Goal: Communication & Community: Answer question/provide support

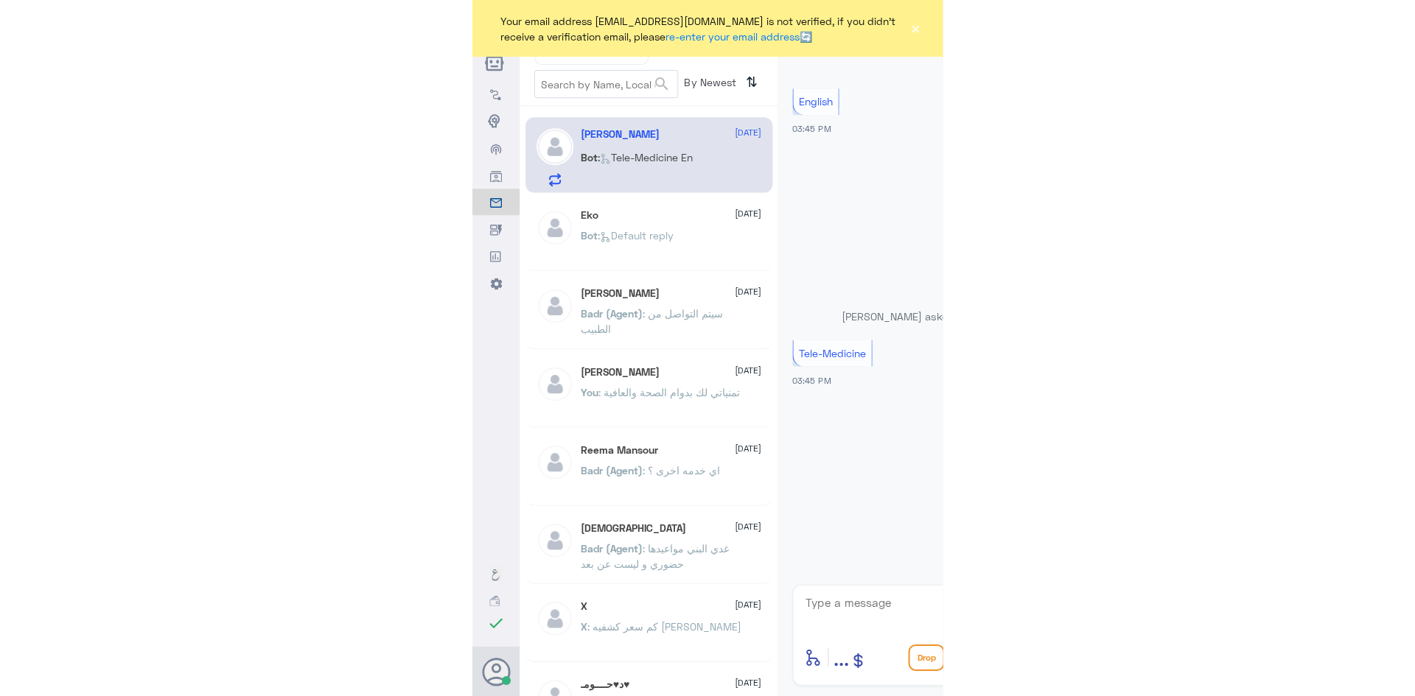
scroll to position [210, 0]
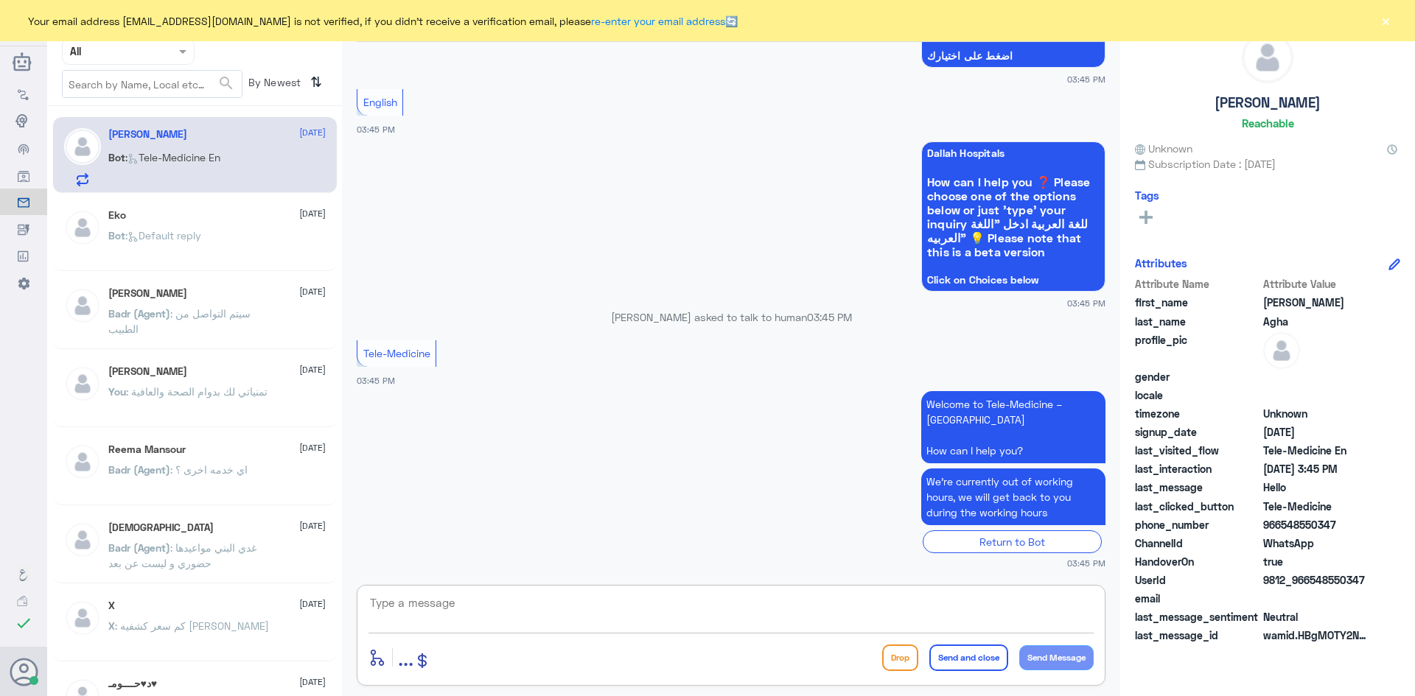
click at [469, 615] on textarea at bounding box center [730, 611] width 725 height 36
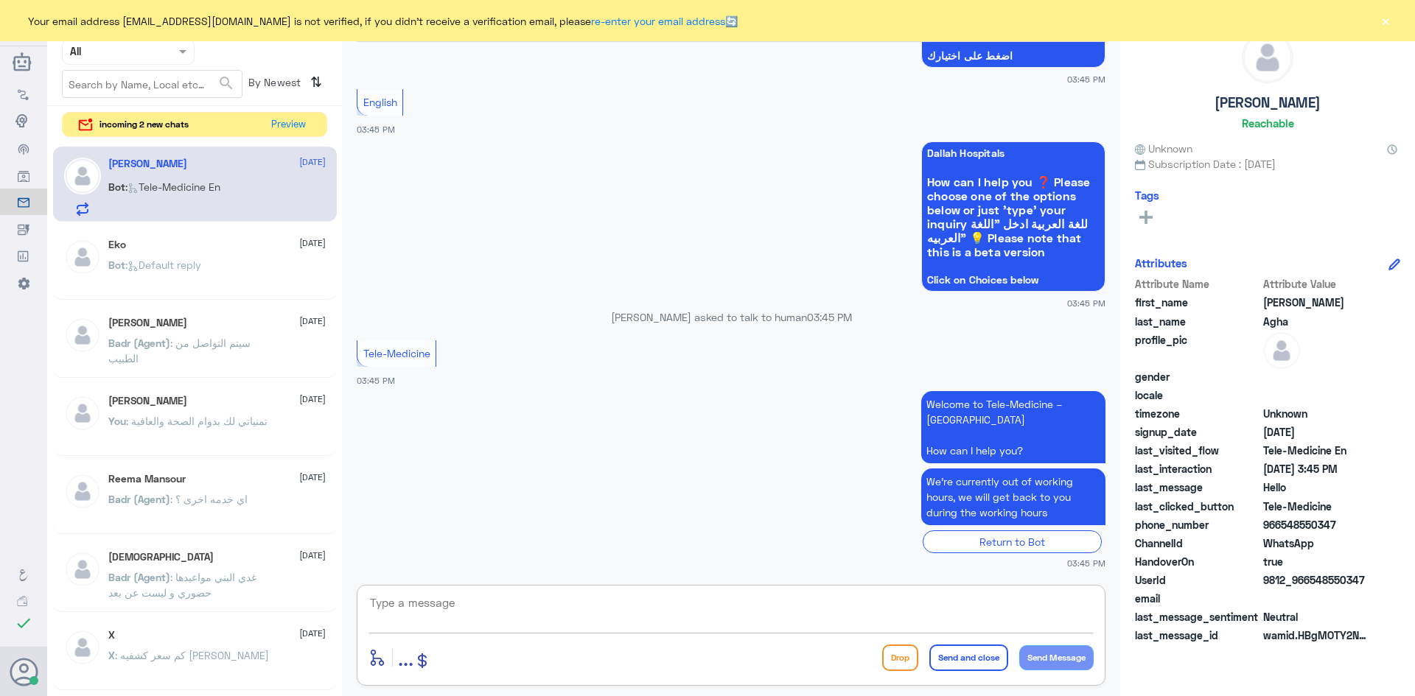
click at [469, 608] on textarea at bounding box center [730, 611] width 725 height 36
paste textarea "Hello, this is [PERSON_NAME] from Telemedicine. How can I help you"
type textarea "Hello, this is [PERSON_NAME] from Telemedicine. How can I help you"
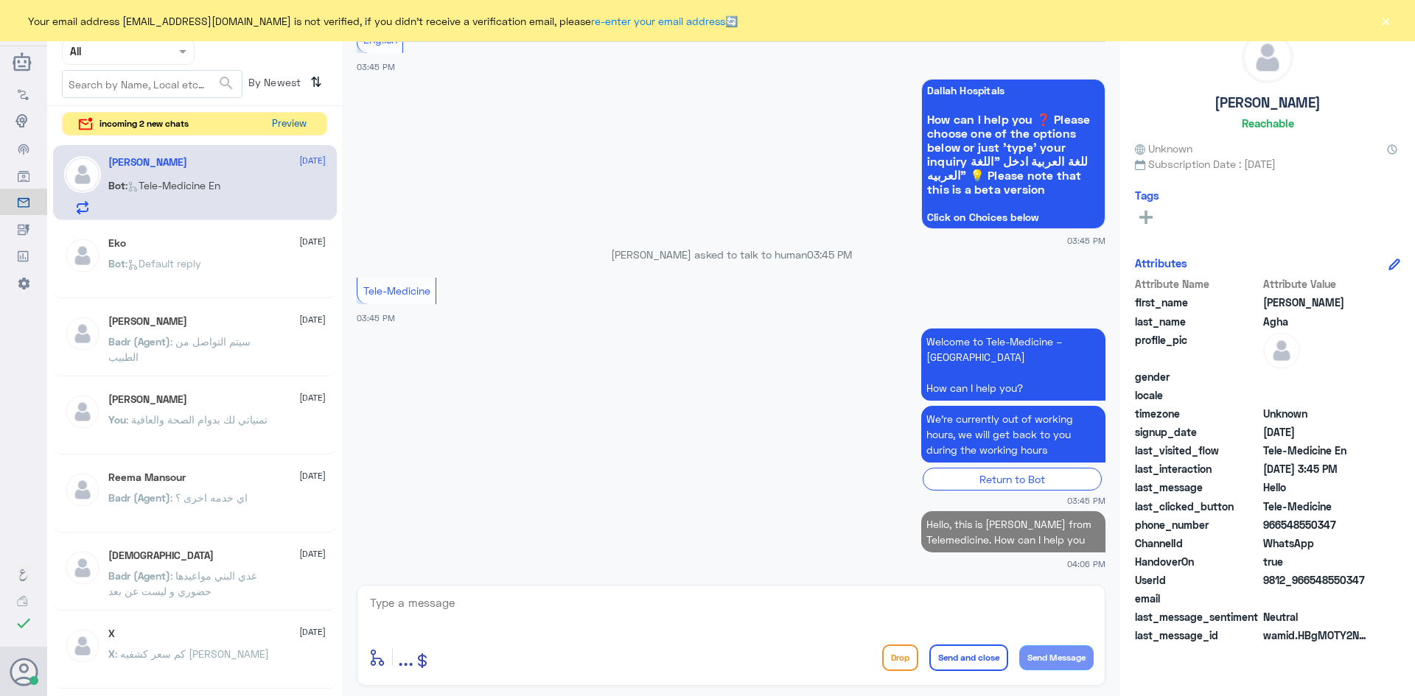
click at [290, 125] on button "Preview" at bounding box center [289, 124] width 46 height 23
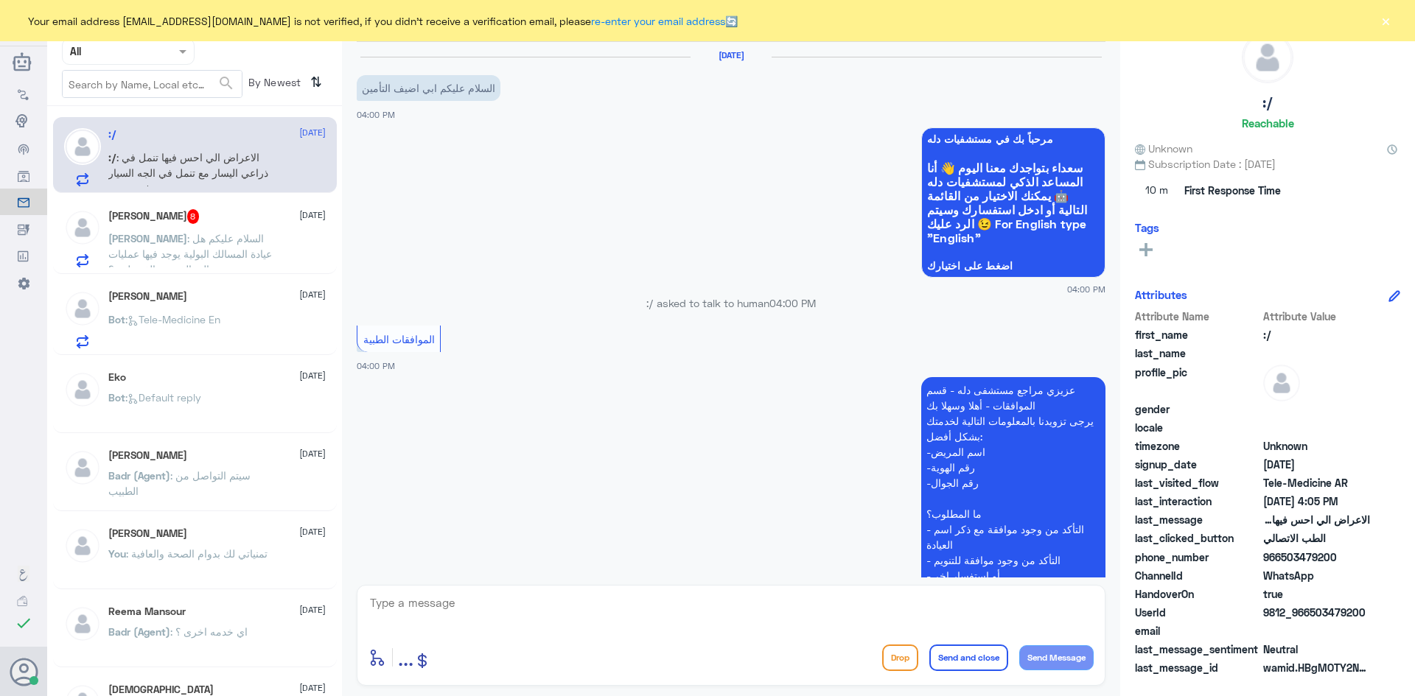
scroll to position [901, 0]
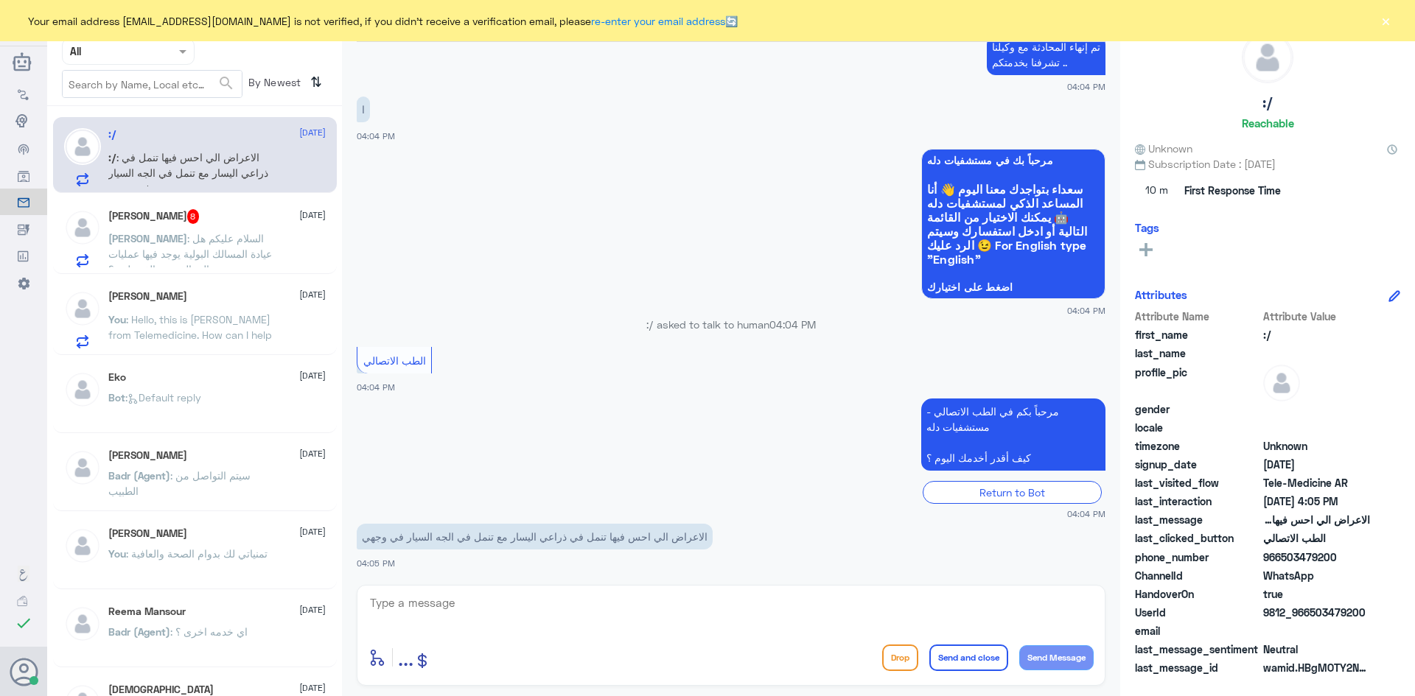
click at [260, 251] on p "[PERSON_NAME] : ‏السلام عليكم هل عيادة المسالك البولية يوجد فيها عمليات دوالي ا…" at bounding box center [191, 249] width 166 height 37
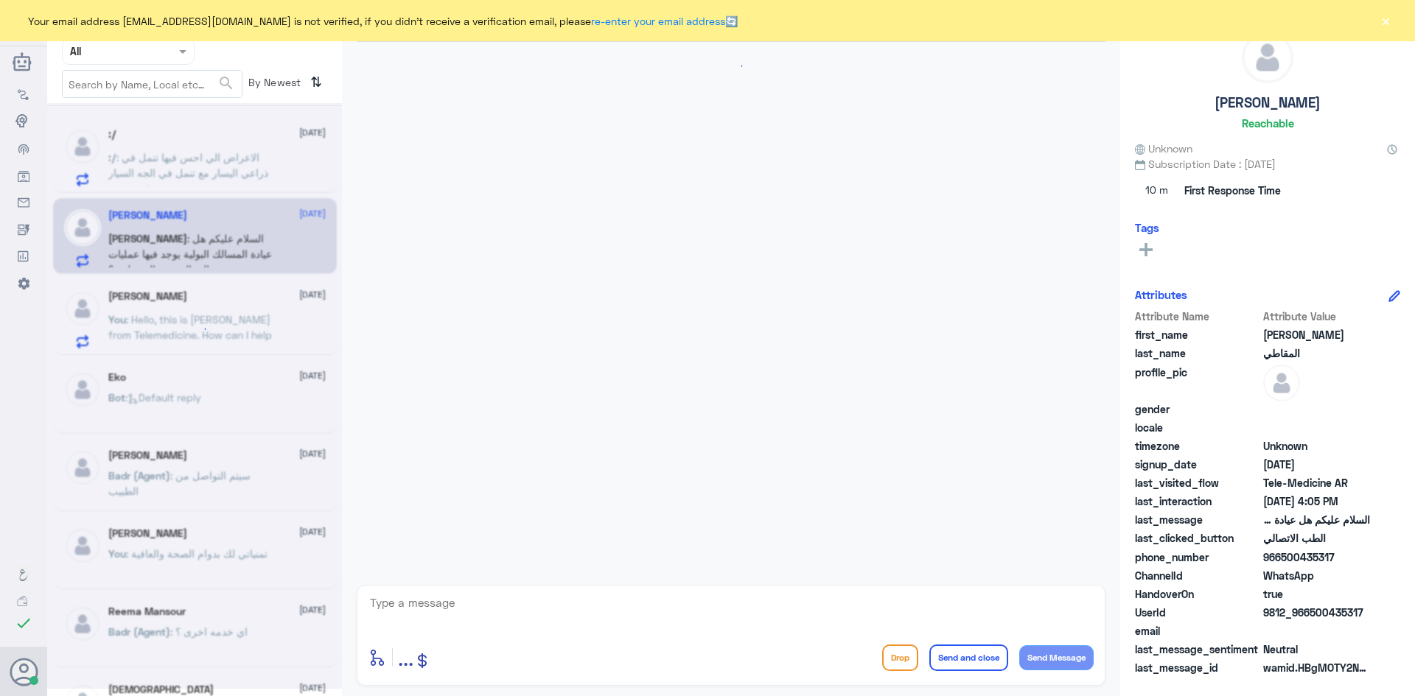
scroll to position [1318, 0]
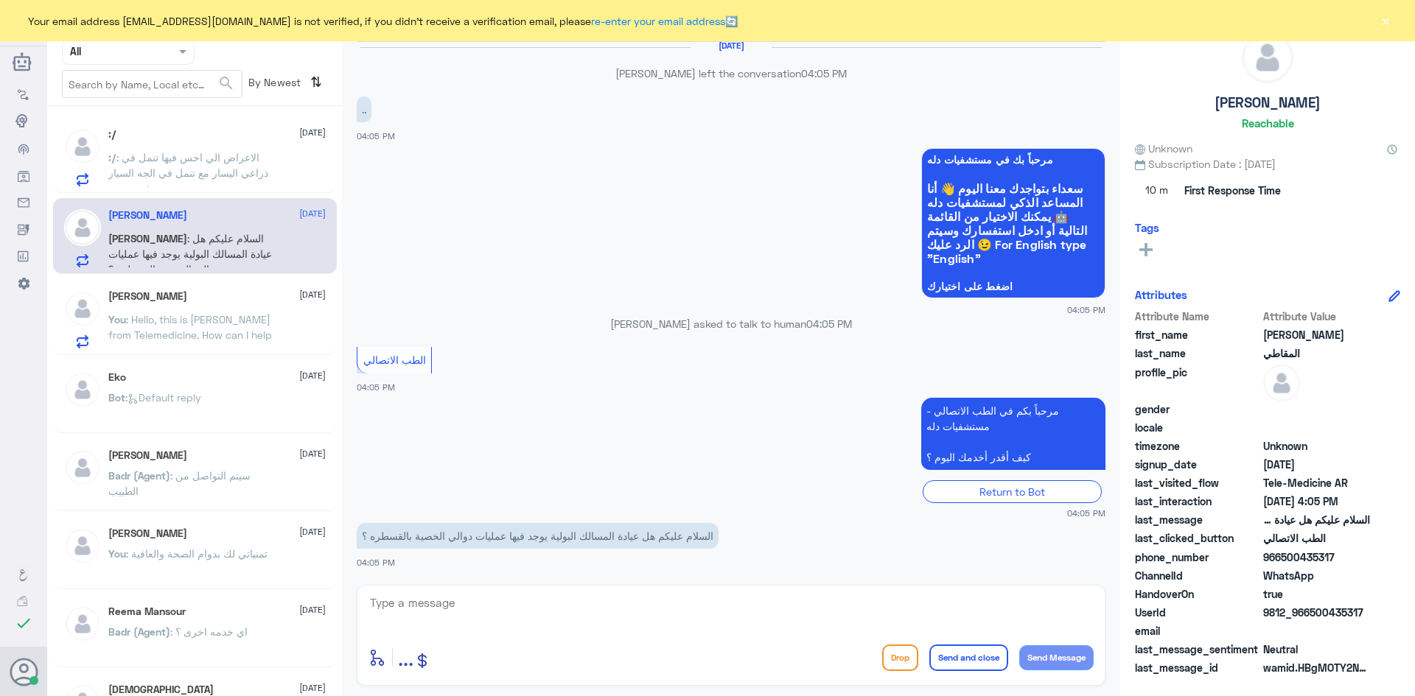
click at [267, 144] on div ":/ [DATE] :/ : الاعراض الي احس فيها تنمل في ذراعي اليسار مع تنمل في الجه السيار…" at bounding box center [216, 157] width 217 height 58
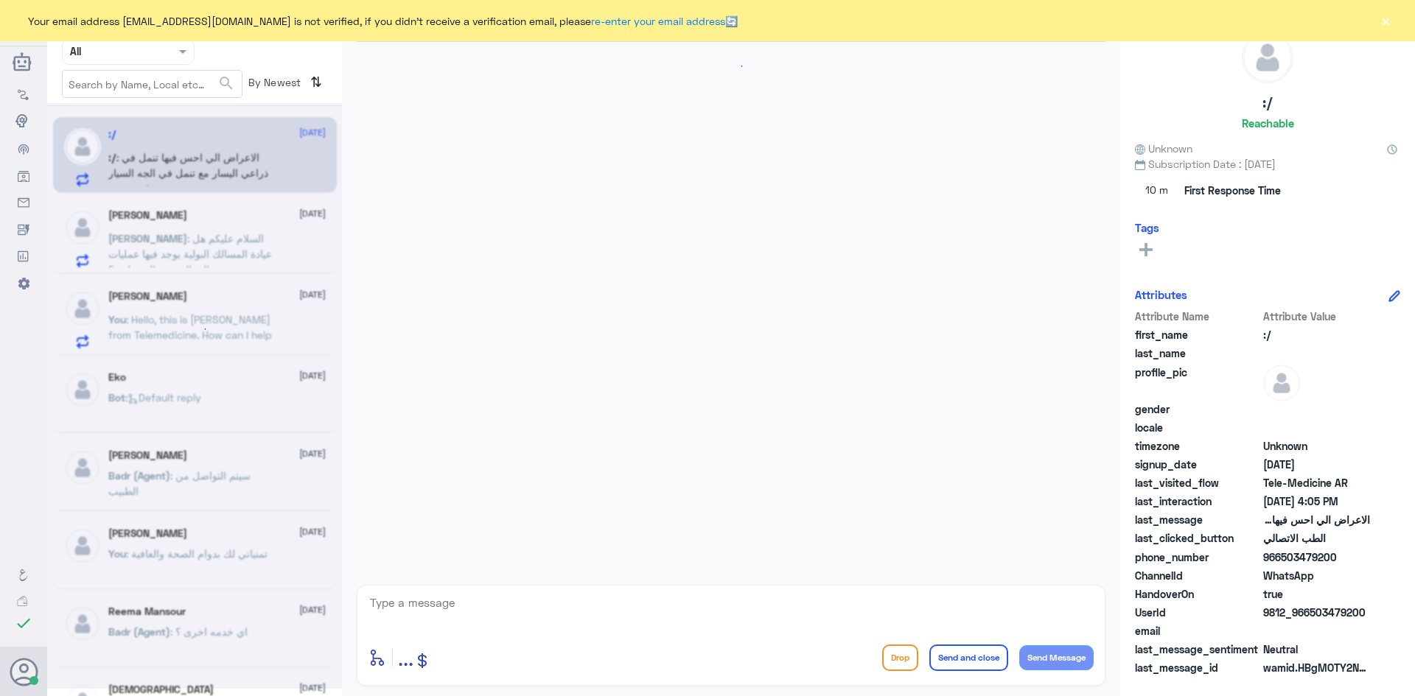
scroll to position [901, 0]
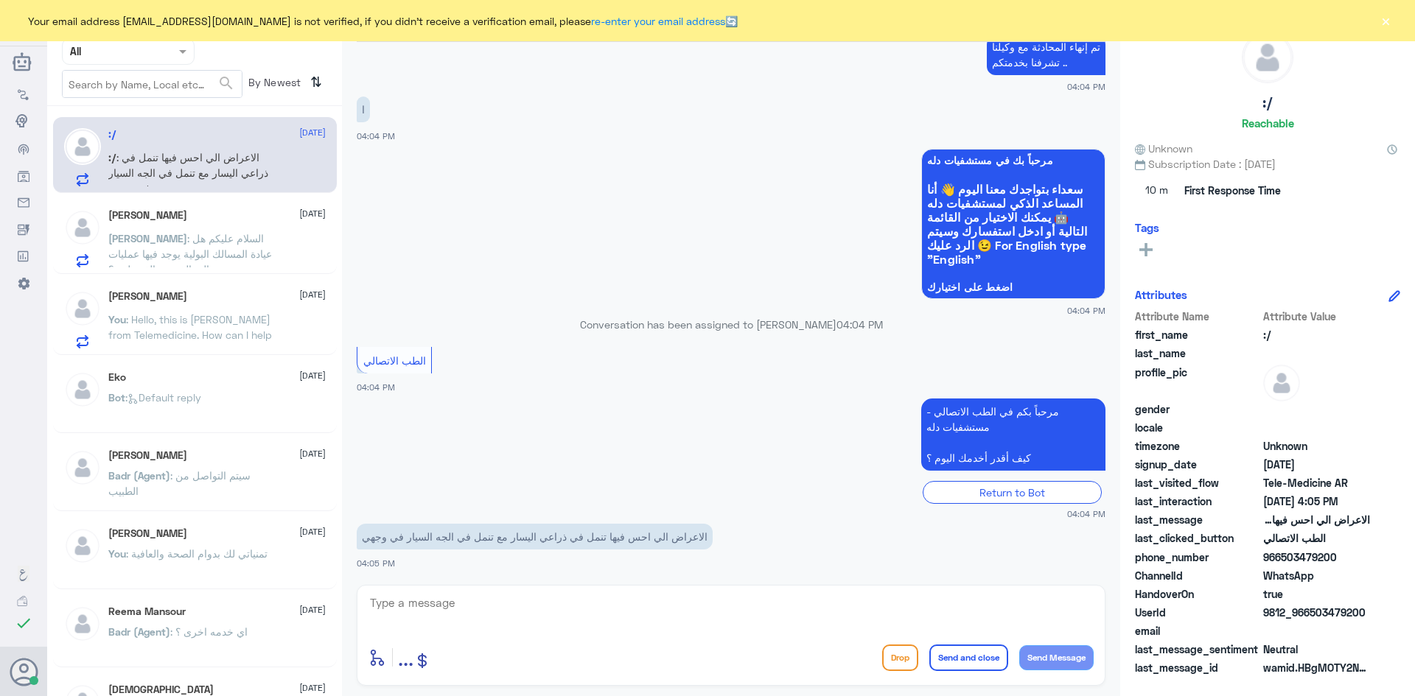
click at [469, 612] on textarea at bounding box center [730, 611] width 725 height 36
paste textarea "مرحبا معك [PERSON_NAME] من الطب الاتصالي"
type textarea "مرحبا معك [PERSON_NAME] من الطب الاتصالي"
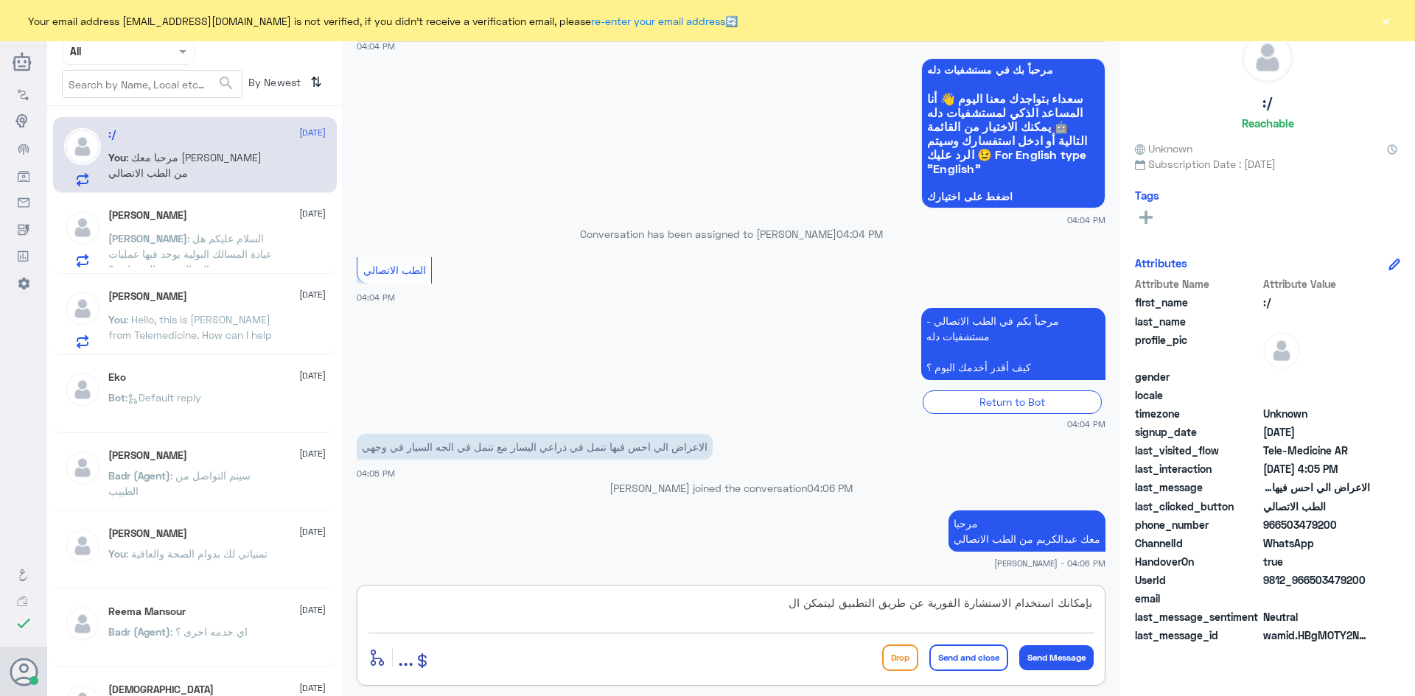
scroll to position [1015, 0]
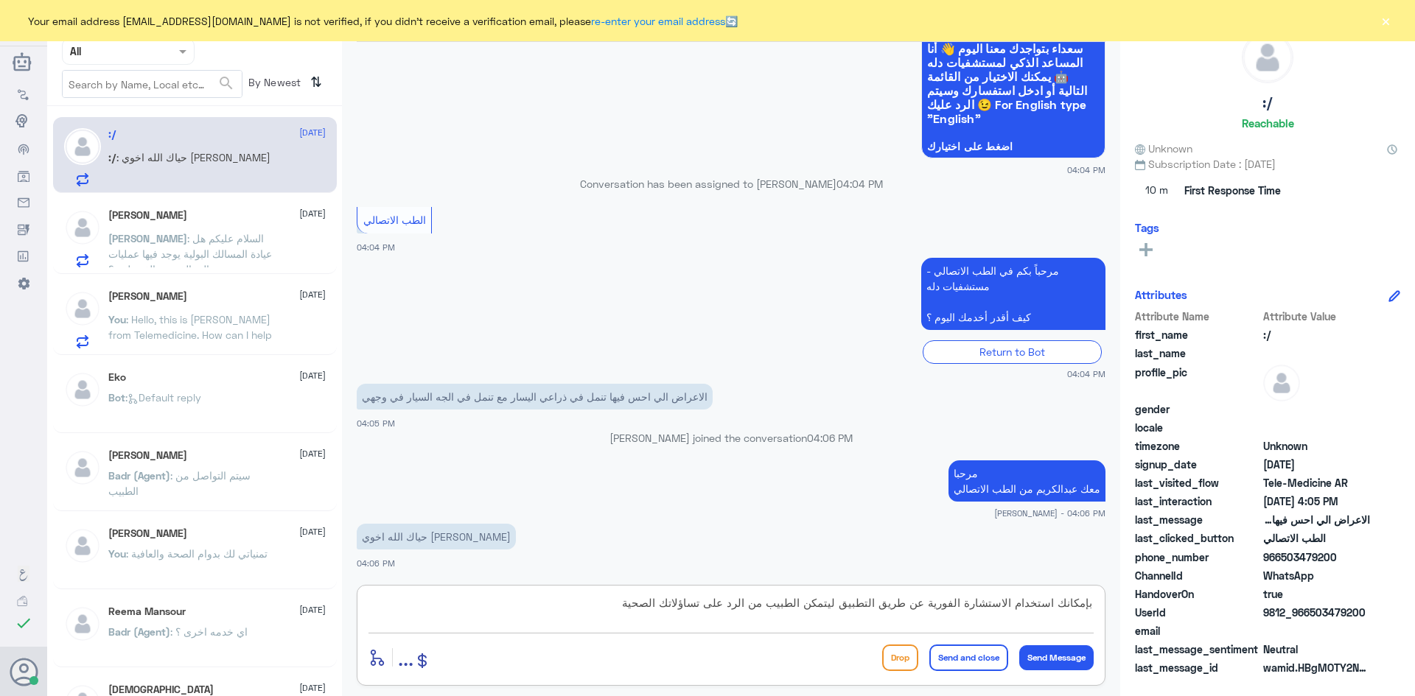
type textarea "بإمكانك استخدام الاستشارة الفورية عن طريق التطبيق ليتمكن الطبيب من الرد على تسا…"
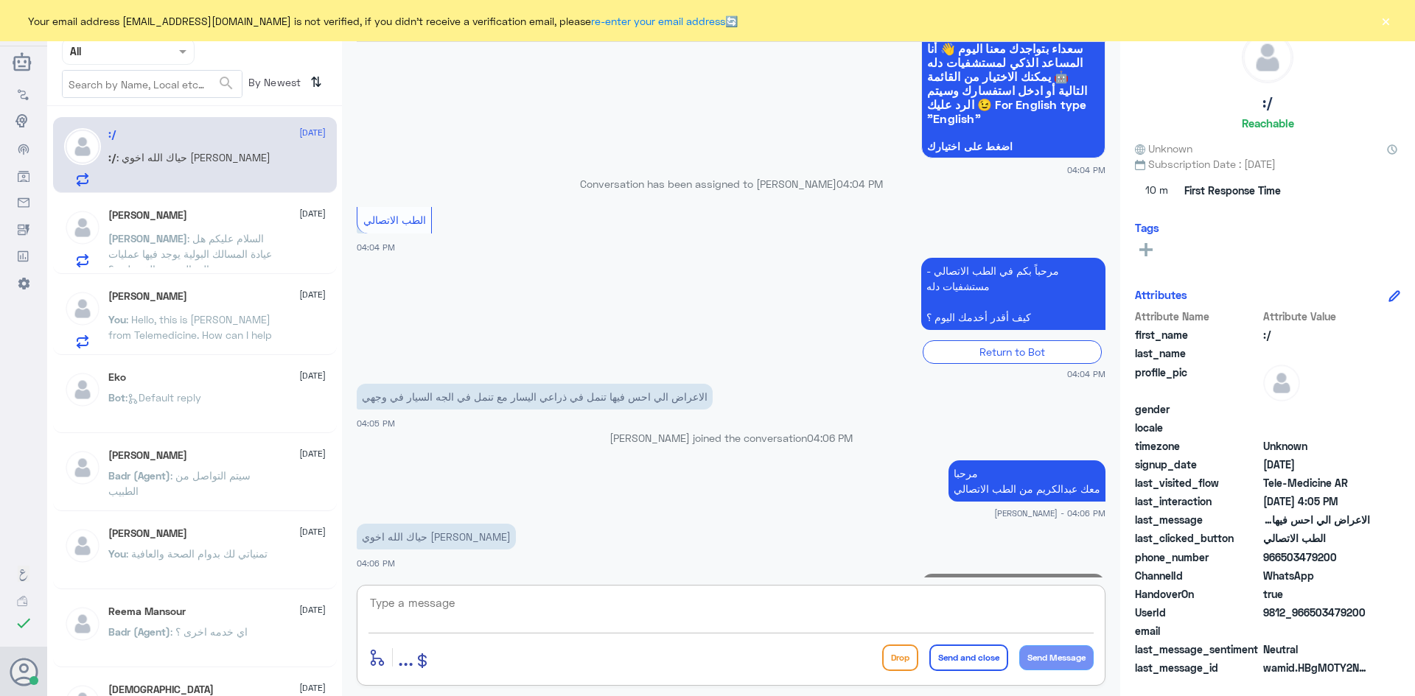
scroll to position [1093, 0]
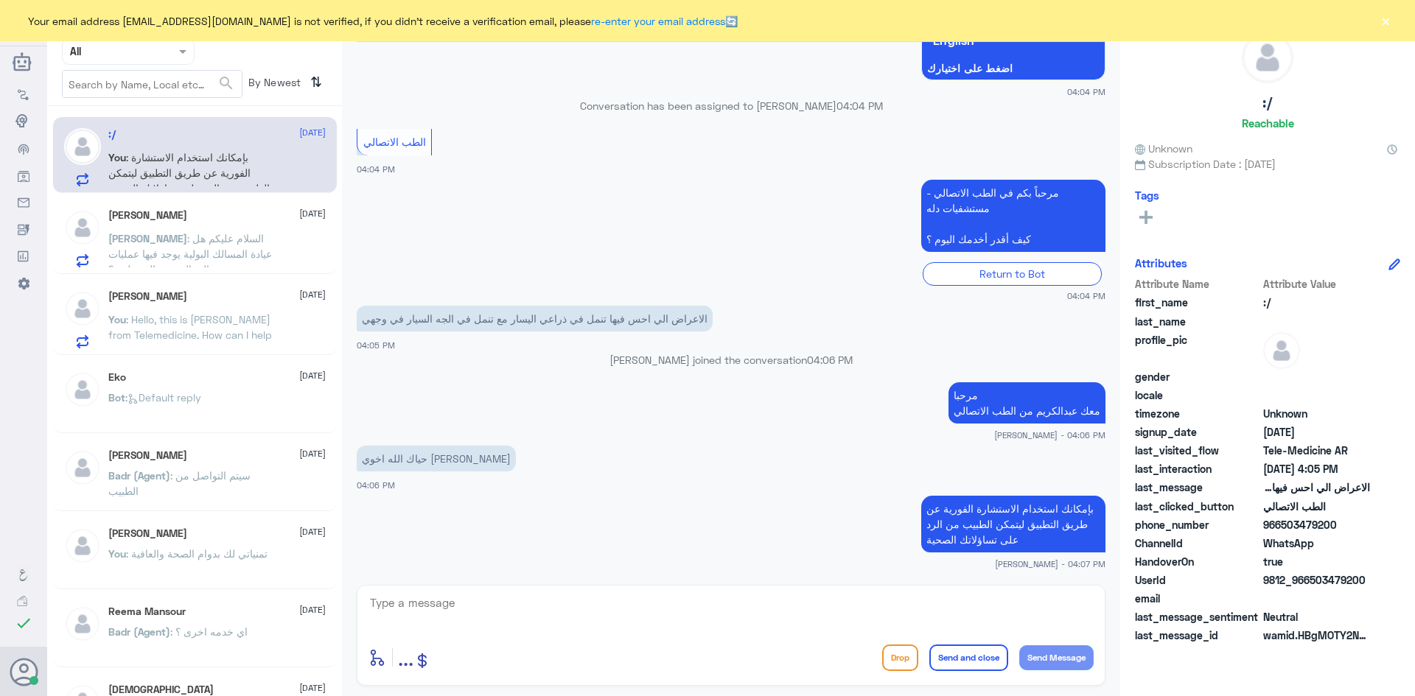
click at [228, 209] on div "[PERSON_NAME] [DATE]" at bounding box center [216, 215] width 217 height 13
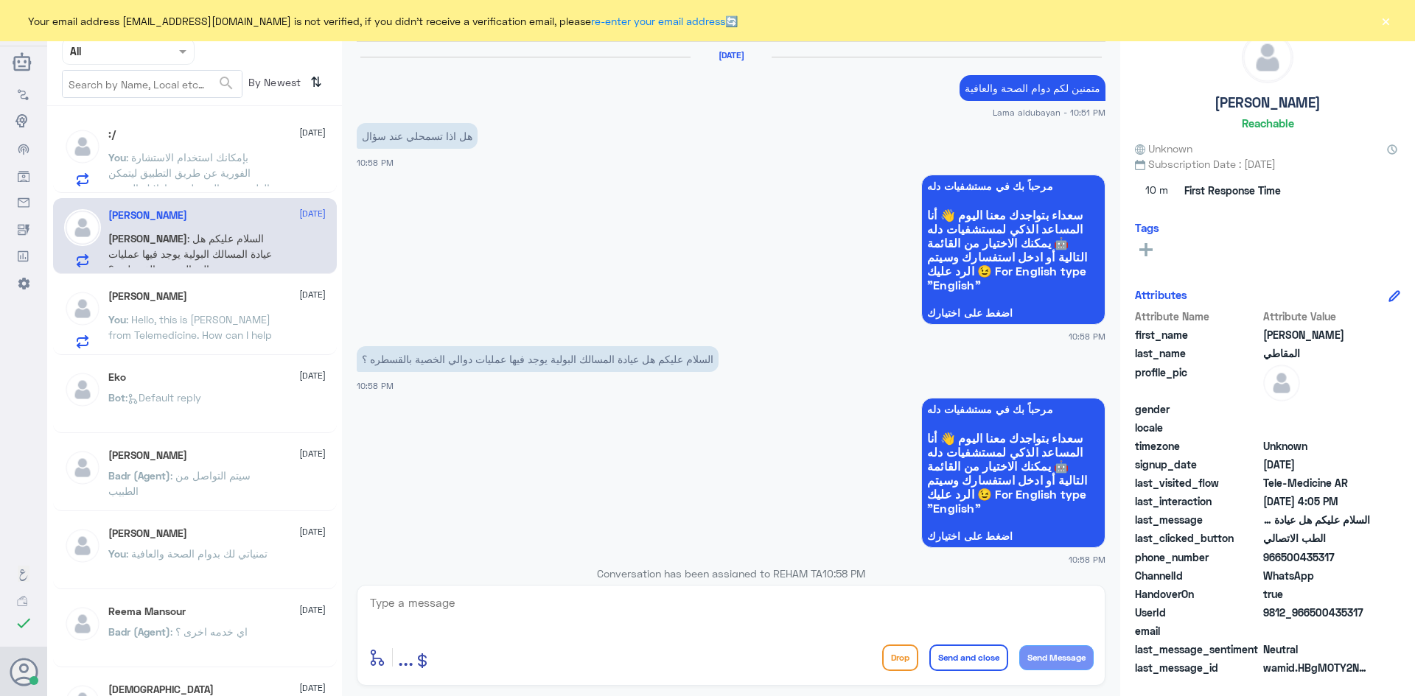
scroll to position [1318, 0]
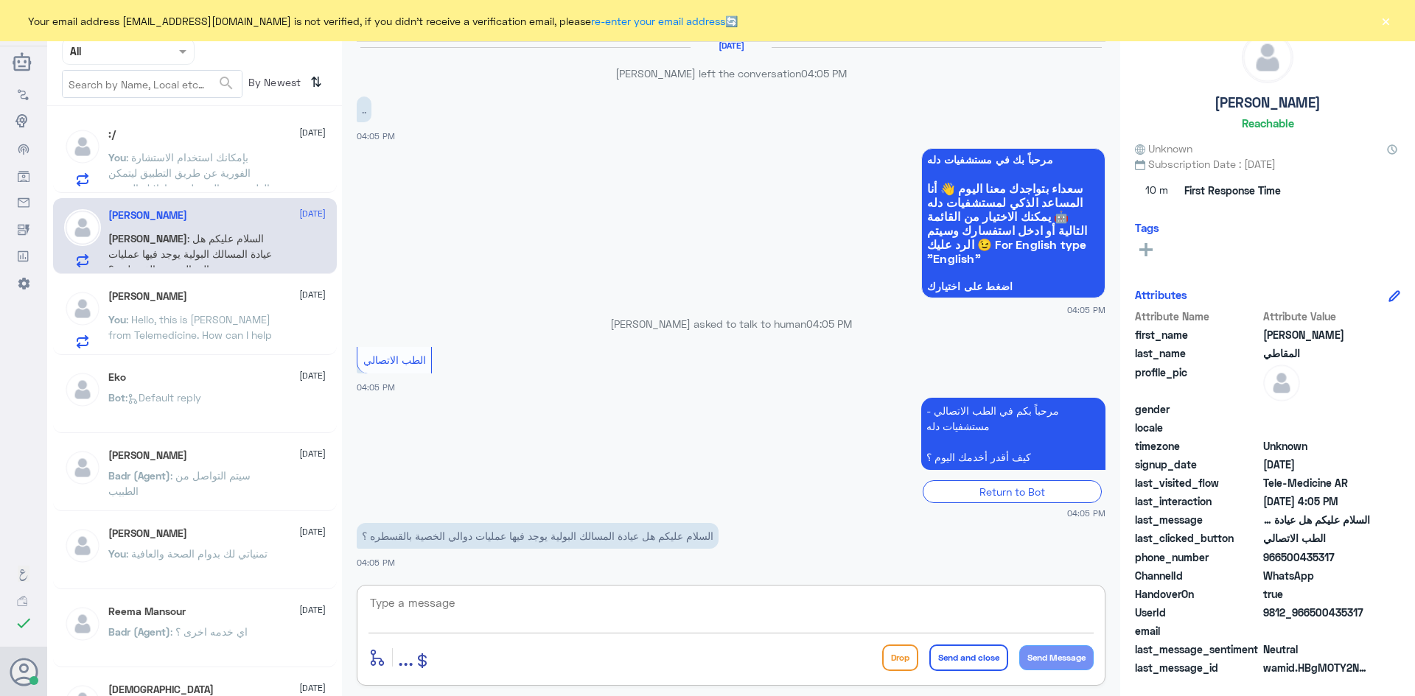
click at [469, 609] on textarea at bounding box center [730, 611] width 725 height 36
paste textarea "مرحبا معك عبدالكريم من الطب الاتصالي"
type textarea "مرحبا معك عبدالكريم من الطب الاتصالي"
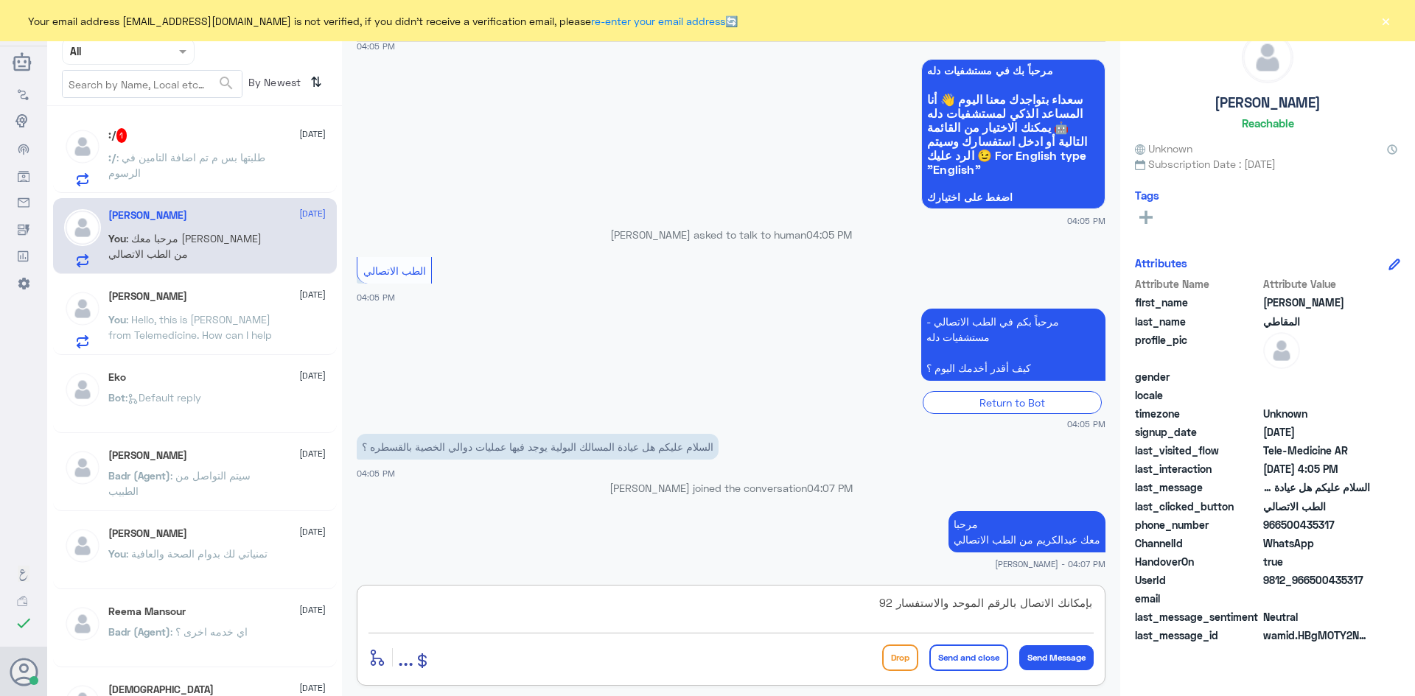
scroll to position [1431, 0]
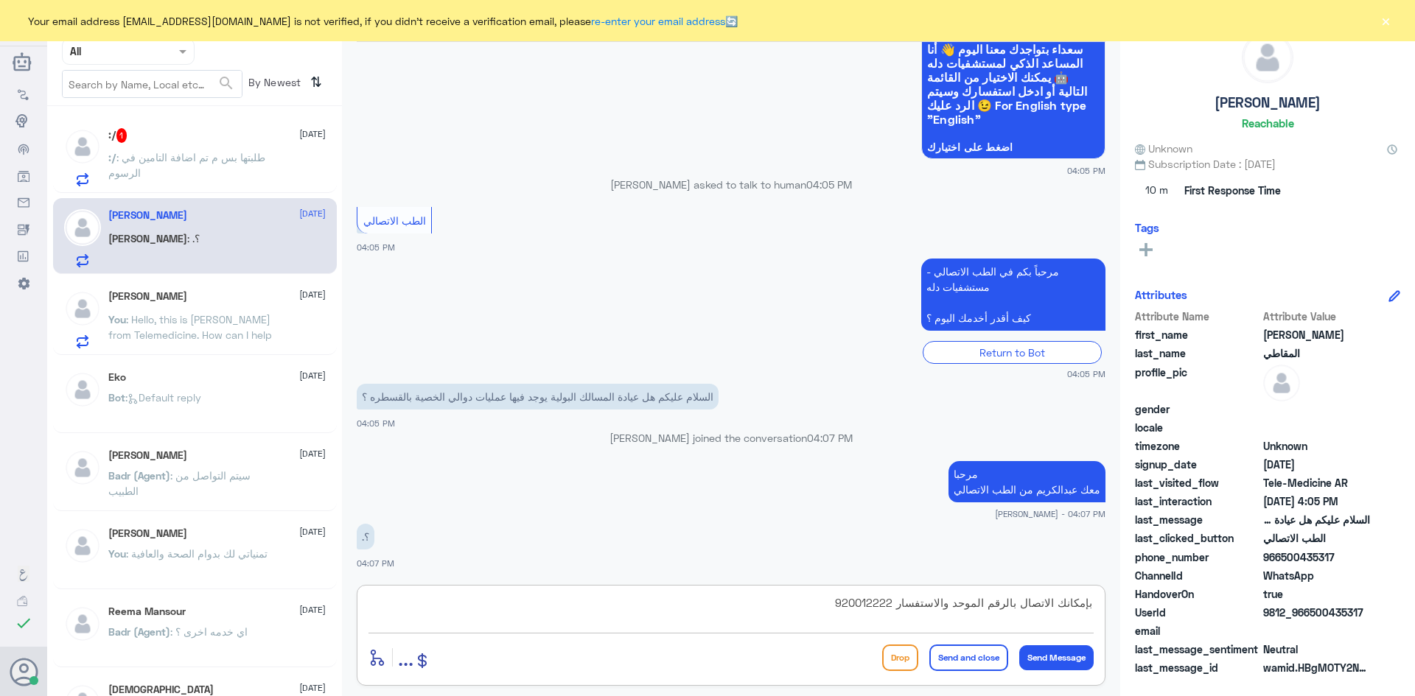
type textarea "بإمكانك الاتصال بالرقم الموحد والاستفسار 920012222"
click at [469, 657] on button "Send and close" at bounding box center [968, 658] width 79 height 27
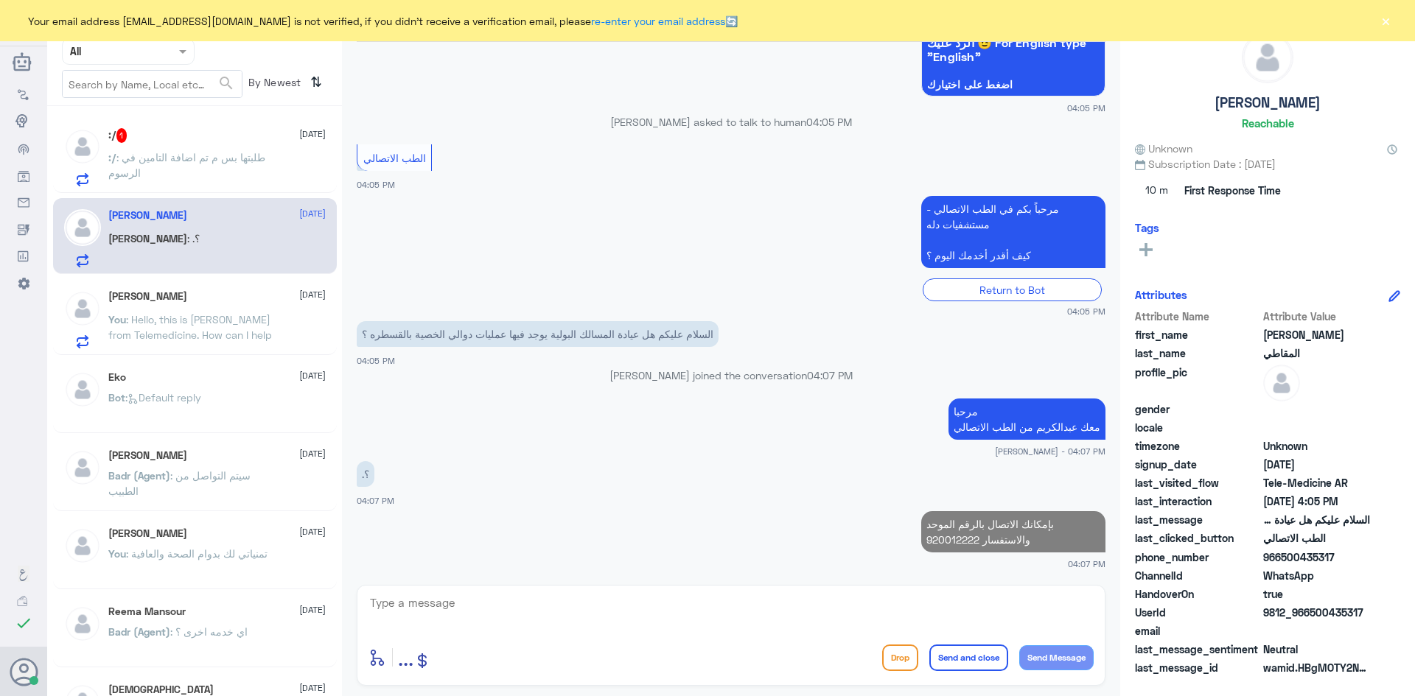
scroll to position [1490, 0]
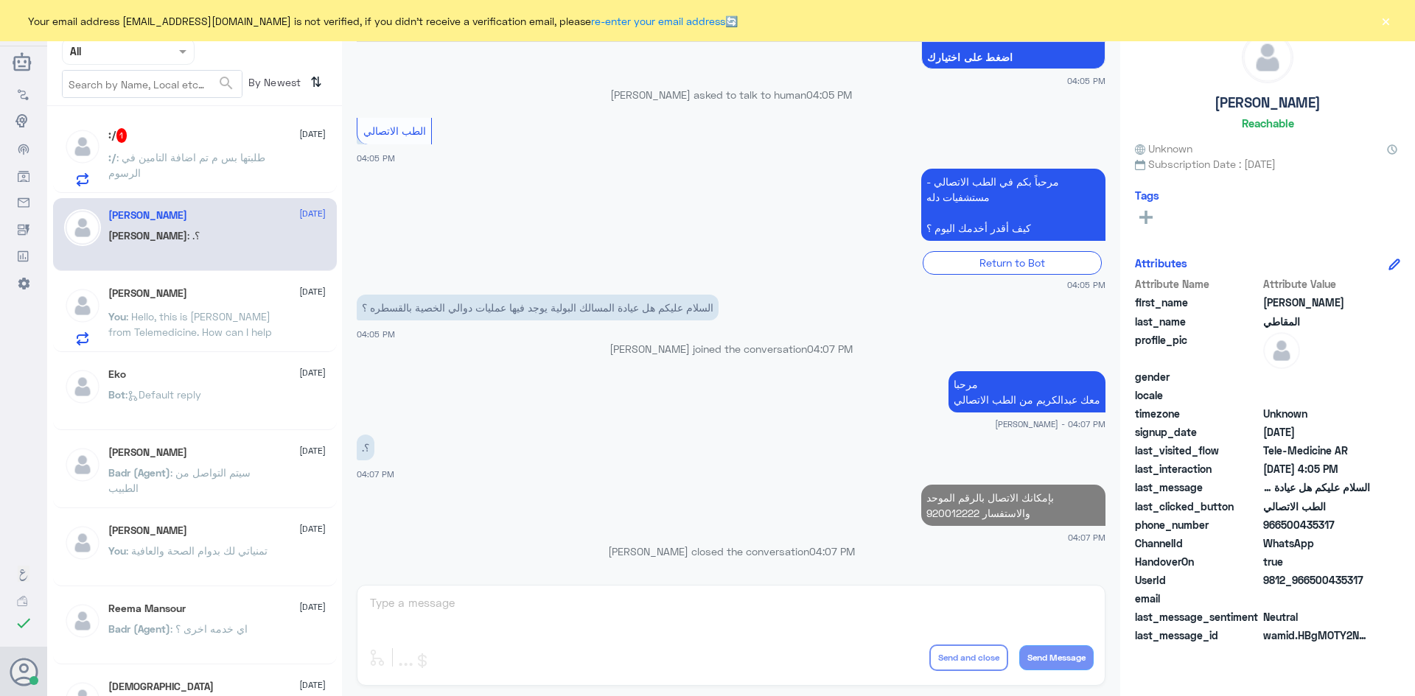
click at [226, 157] on span ": طلبتها بس م تم اضافة التامين في الرسوم" at bounding box center [186, 165] width 157 height 28
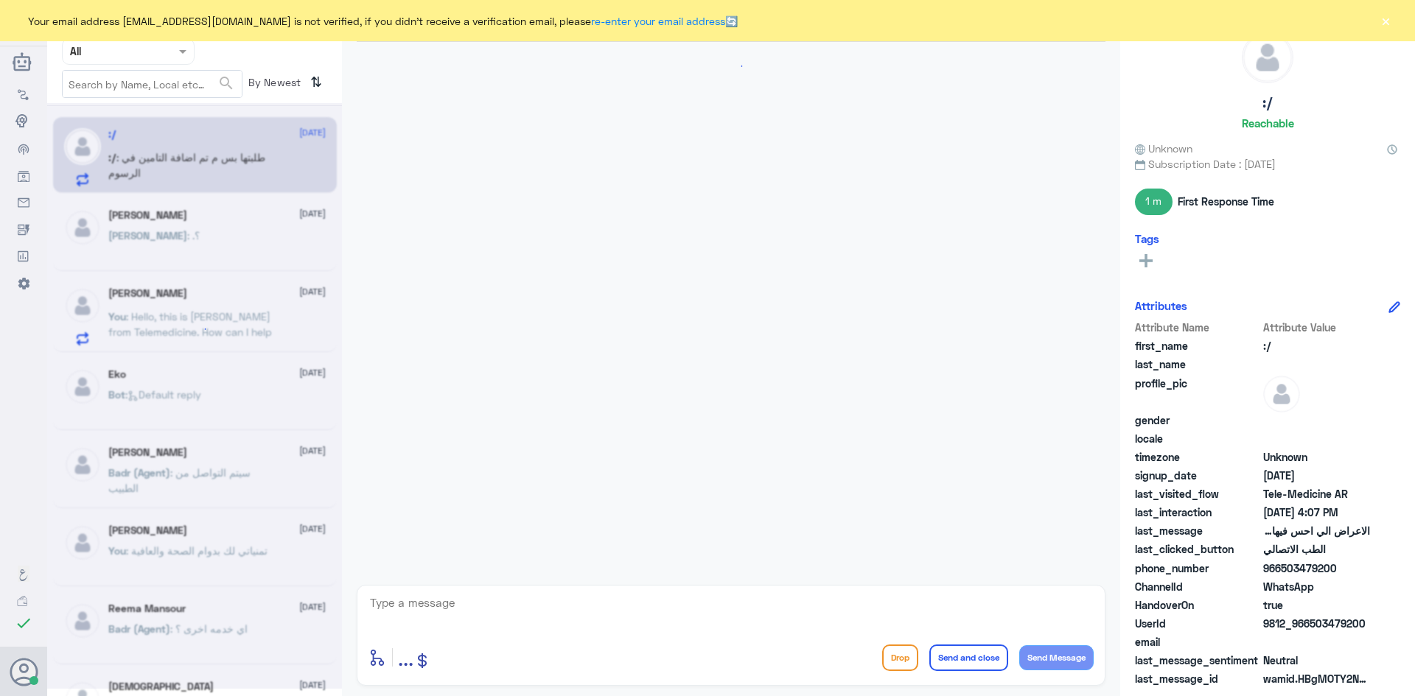
scroll to position [950, 0]
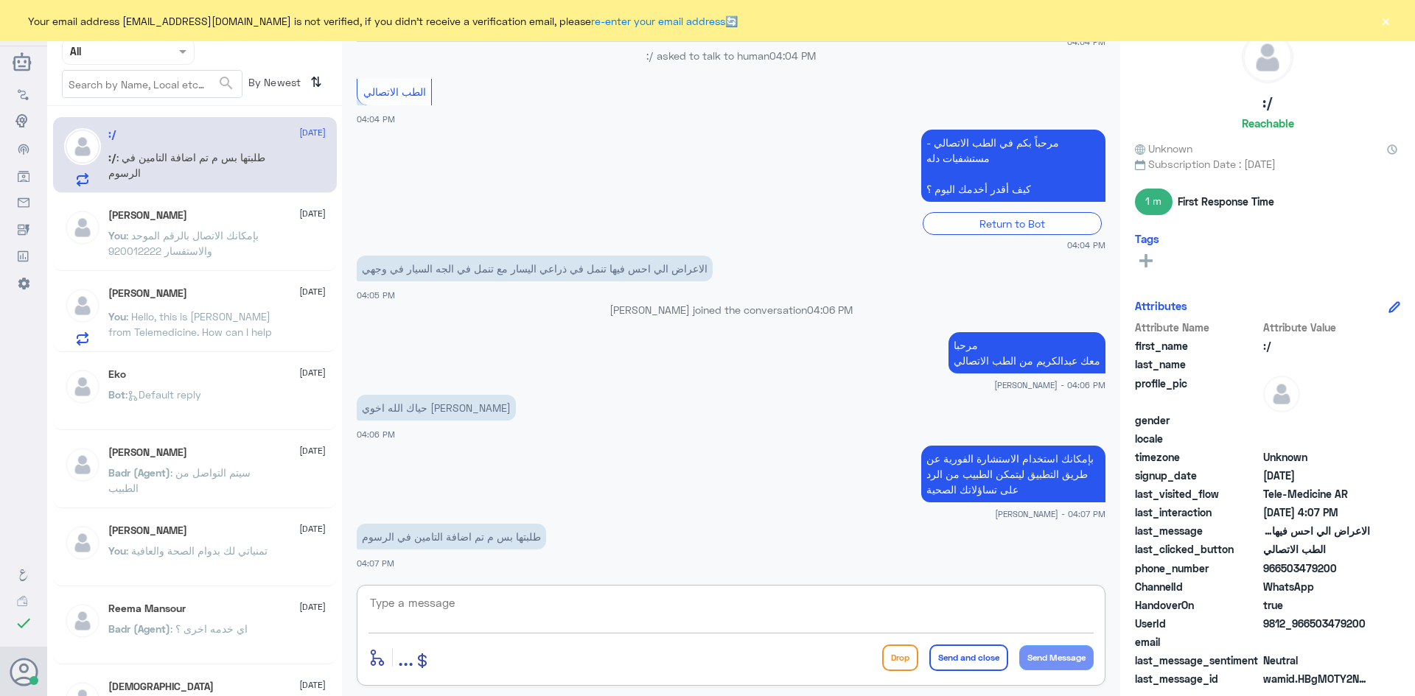
click at [469, 615] on textarea at bounding box center [730, 611] width 725 height 36
type textarea "ابشر الحين احدث تأمينك"
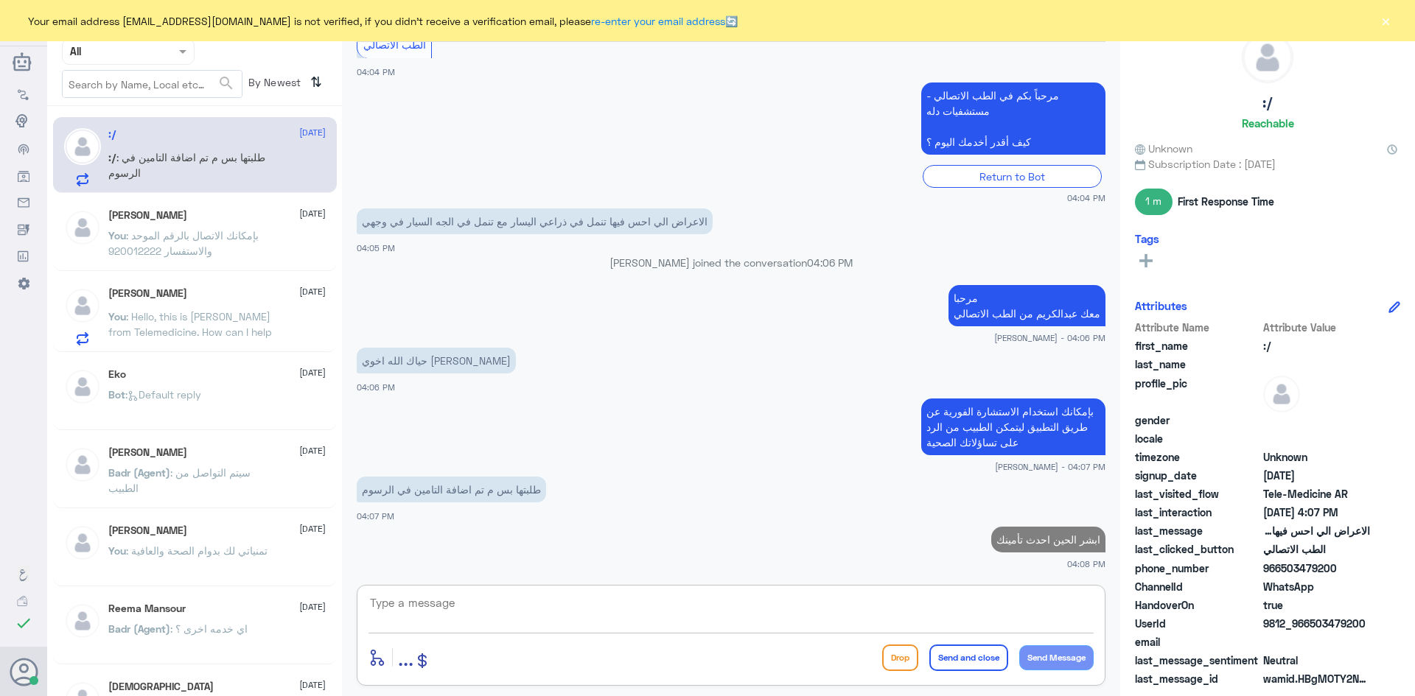
type textarea "ل"
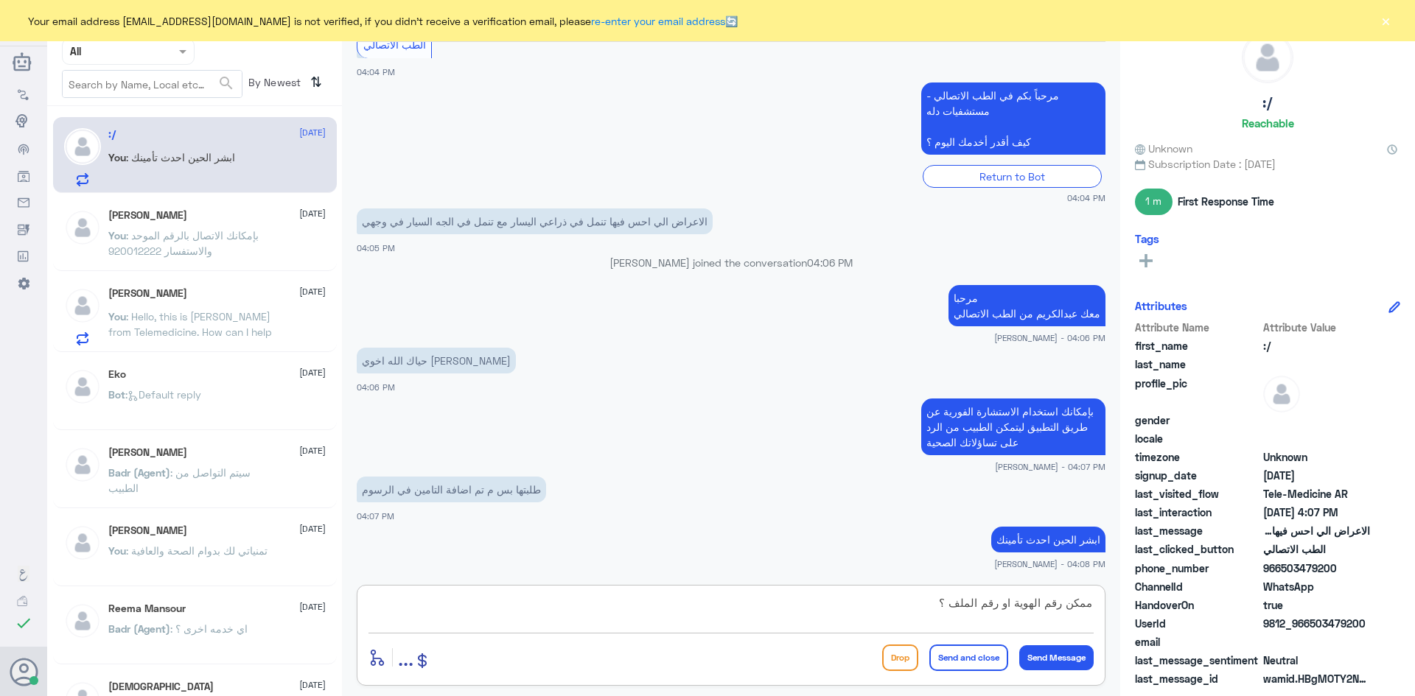
type textarea "ممكن رقم الهوية او رقم الملف"
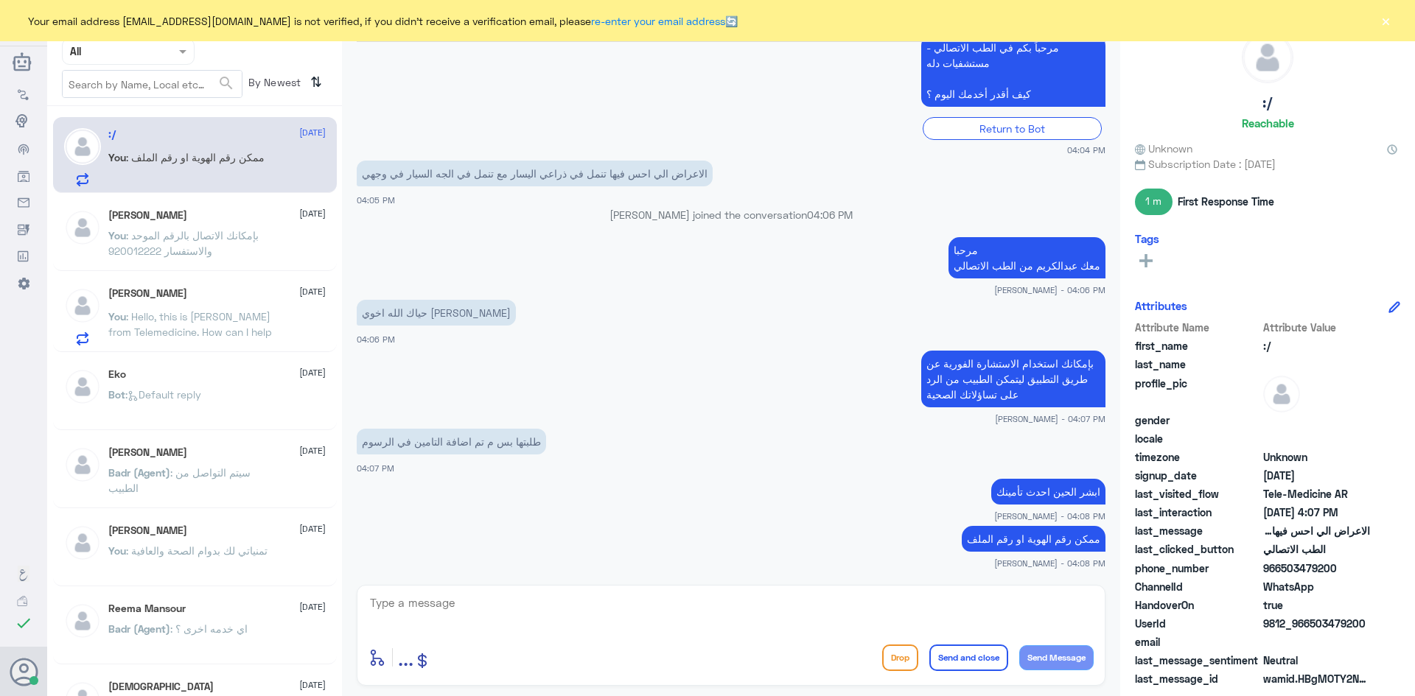
drag, startPoint x: 1336, startPoint y: 567, endPoint x: 1280, endPoint y: 576, distance: 56.7
click at [469, 576] on span "966503479200" at bounding box center [1316, 568] width 107 height 15
copy span "503479200"
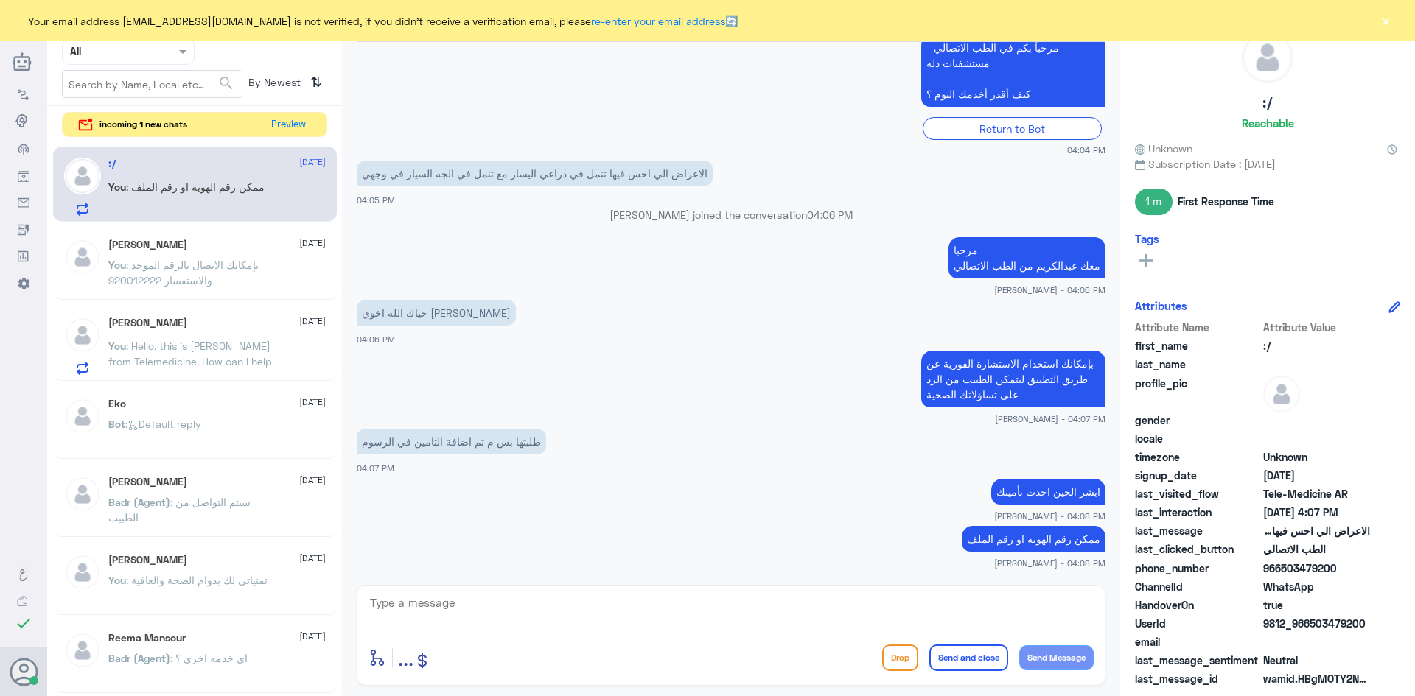
click at [469, 618] on textarea at bounding box center [730, 611] width 725 height 36
type textarea "تم تحديث تأمينك"
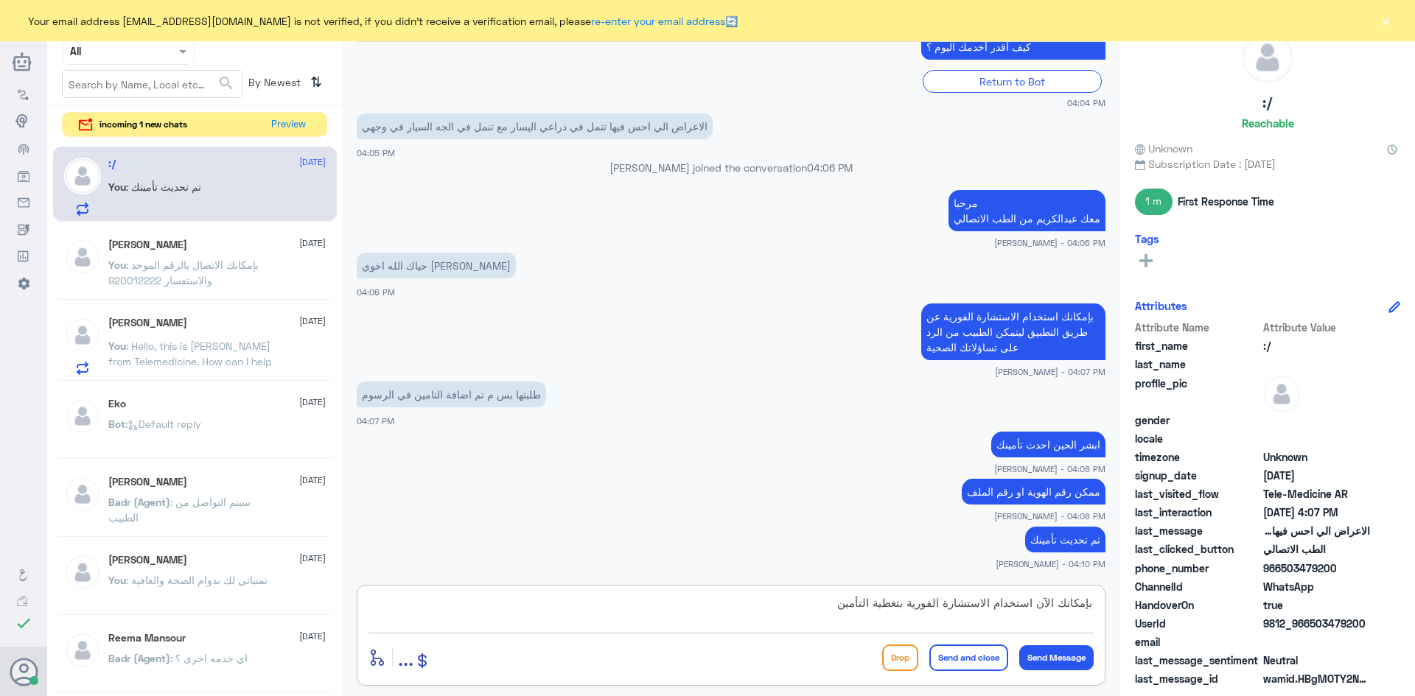
type textarea "بإمكانك الآن استخدام الاستشارة الفورية بتغطية التأمين"
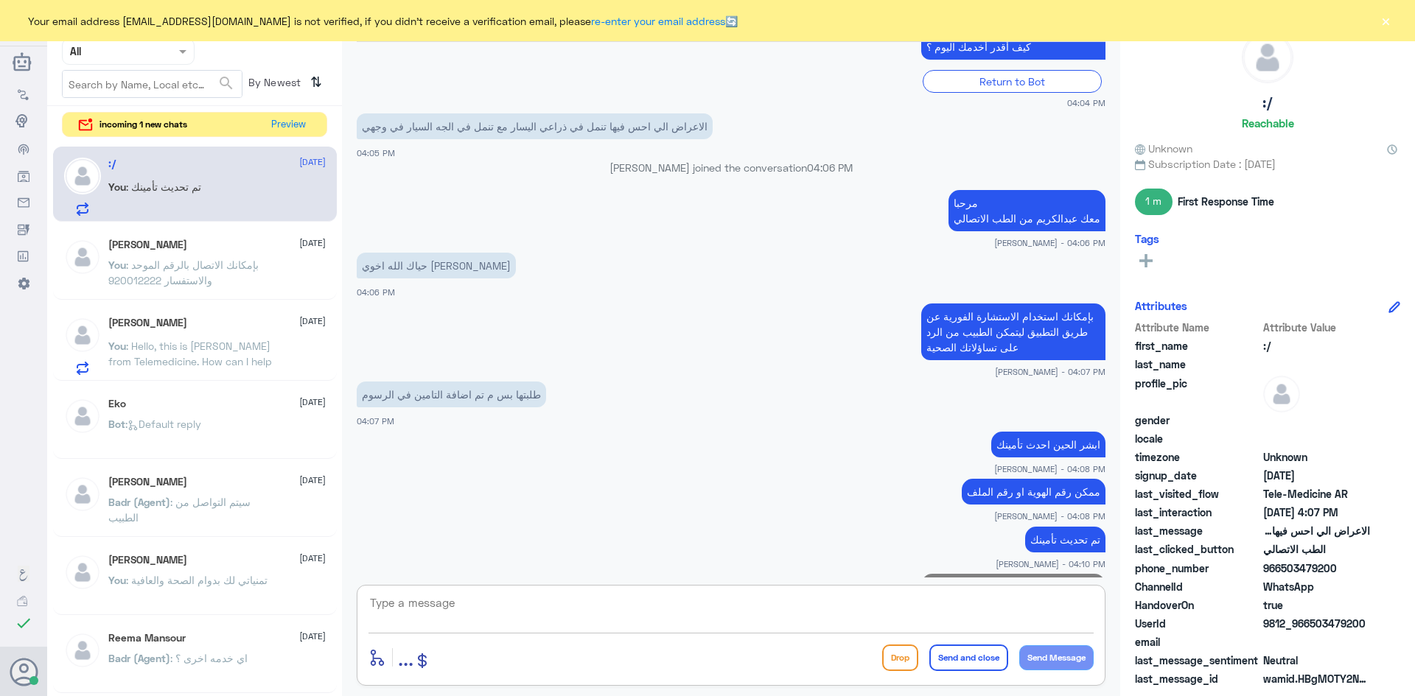
scroll to position [1155, 0]
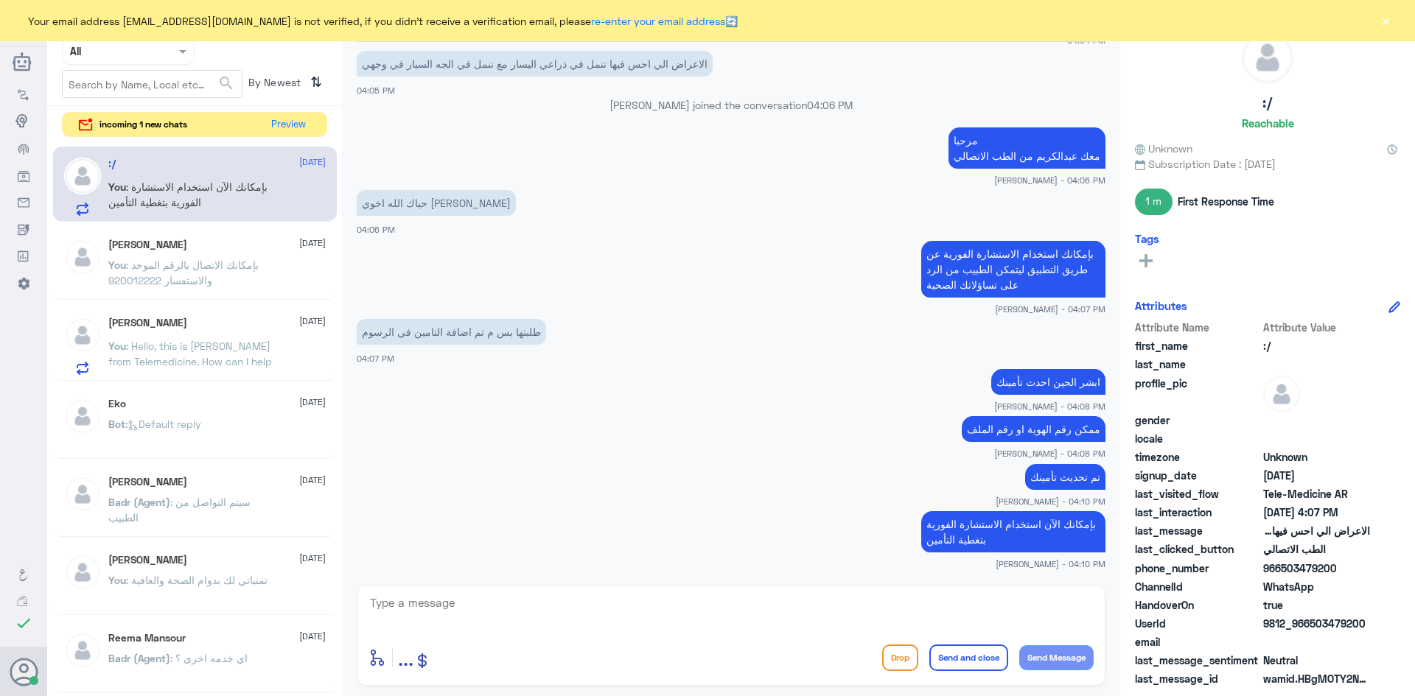
click at [469, 615] on textarea at bounding box center [730, 611] width 725 height 36
click at [296, 130] on button "Preview" at bounding box center [289, 124] width 46 height 23
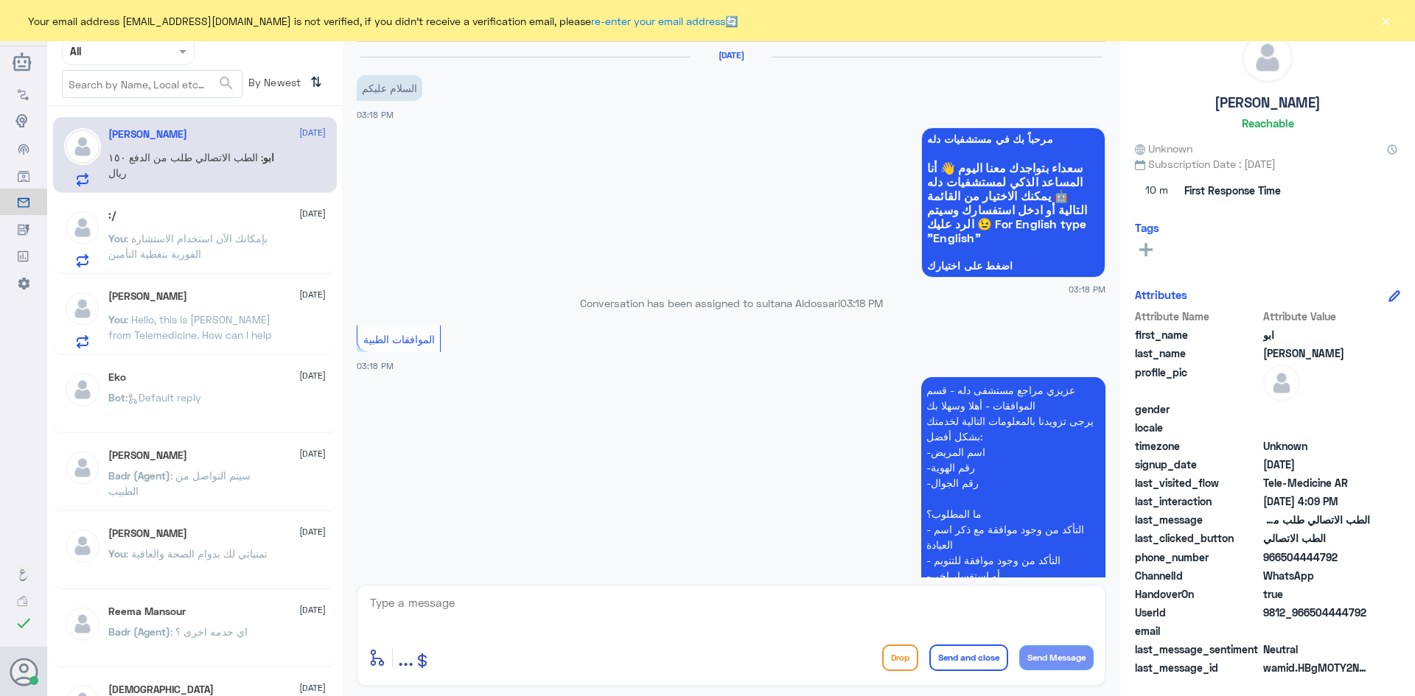
scroll to position [985, 0]
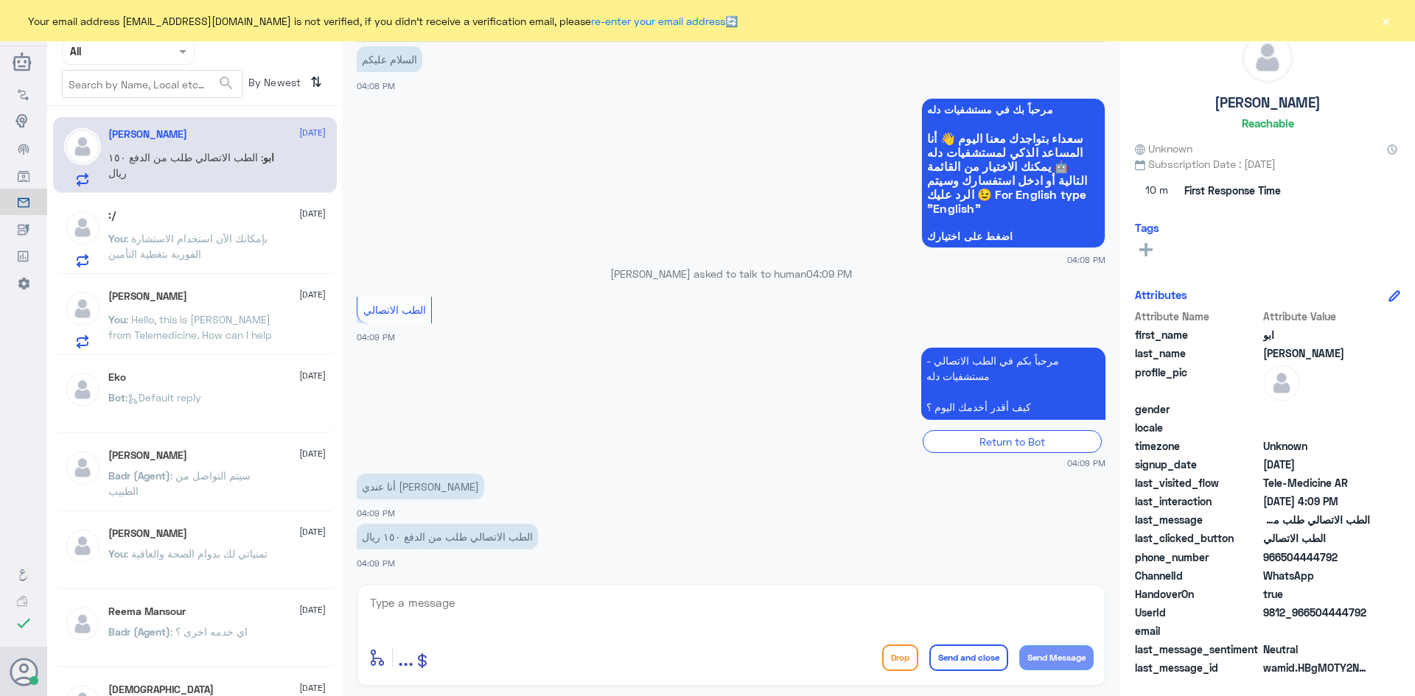
click at [469, 613] on textarea at bounding box center [730, 611] width 725 height 36
type textarea "ممكن تزودني برقم الملف او الهوية"
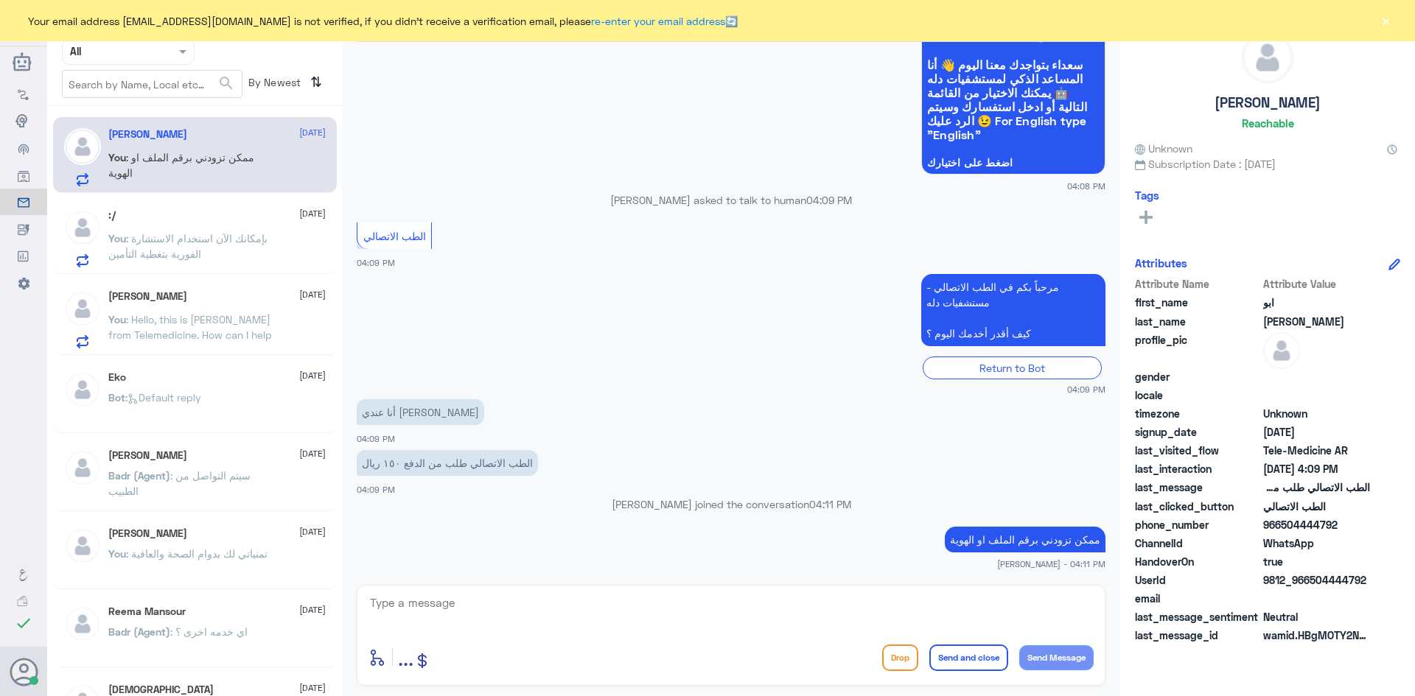
drag, startPoint x: 1366, startPoint y: 580, endPoint x: 1307, endPoint y: 581, distance: 58.2
click at [469, 581] on span "9812_966504444792" at bounding box center [1316, 580] width 107 height 15
copy span "504444792"
click at [469, 603] on textarea at bounding box center [730, 611] width 725 height 36
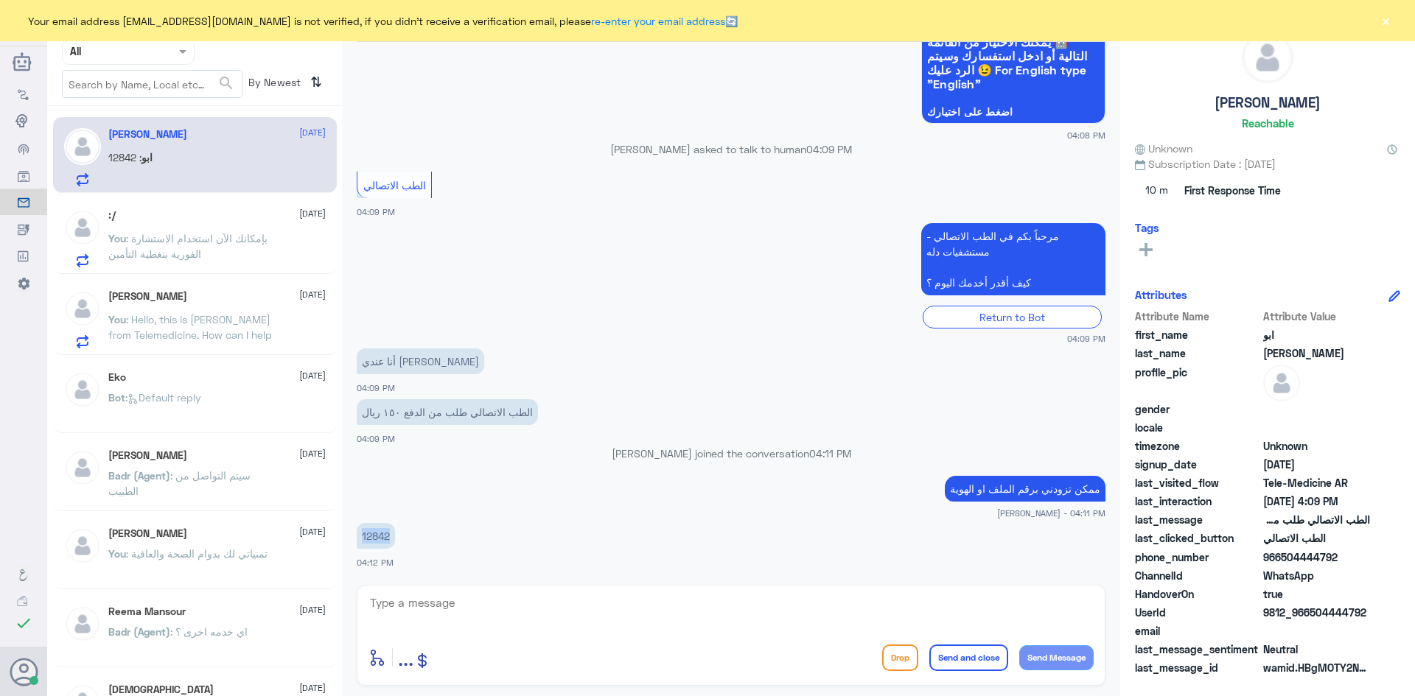
drag, startPoint x: 394, startPoint y: 538, endPoint x: 352, endPoint y: 532, distance: 41.7
click at [352, 532] on div "8 Apr 2025 السلام عليكم 03:18 PM مرحباً بك في مستشفيات دله سعداء بتواجدك معنا ا…" at bounding box center [730, 310] width 763 height 536
copy p "12842"
click at [469, 596] on textarea at bounding box center [730, 611] width 725 height 36
type textarea "لحظات من فضلك"
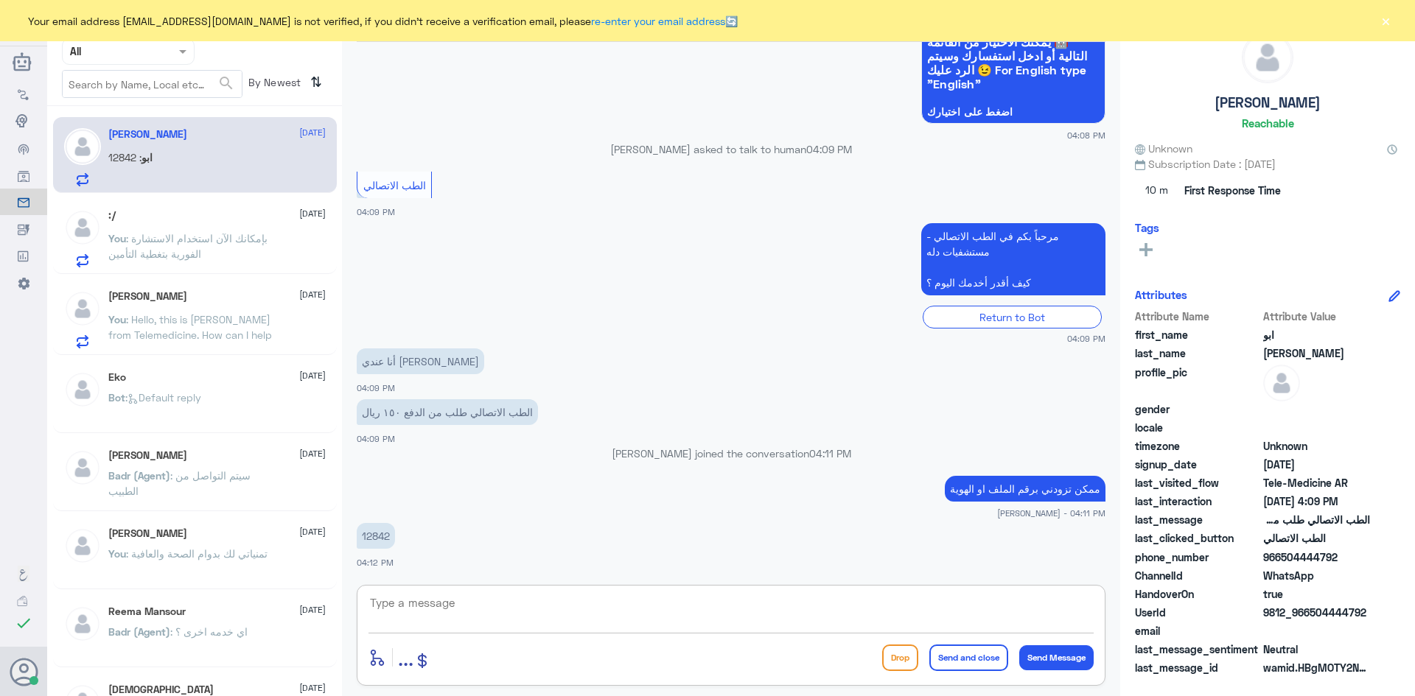
scroll to position [1131, 0]
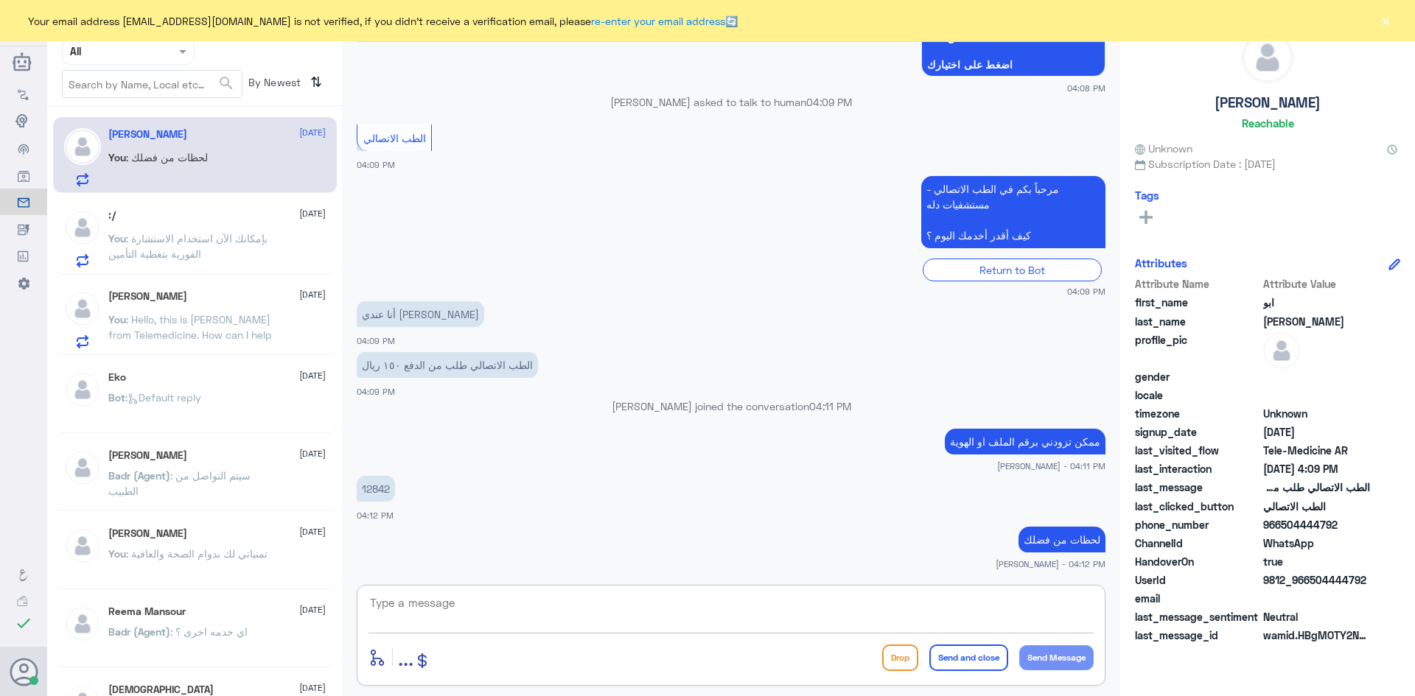
click at [445, 601] on textarea at bounding box center [730, 611] width 725 height 36
type textarea "تم تحديث تأمينك في الملف"
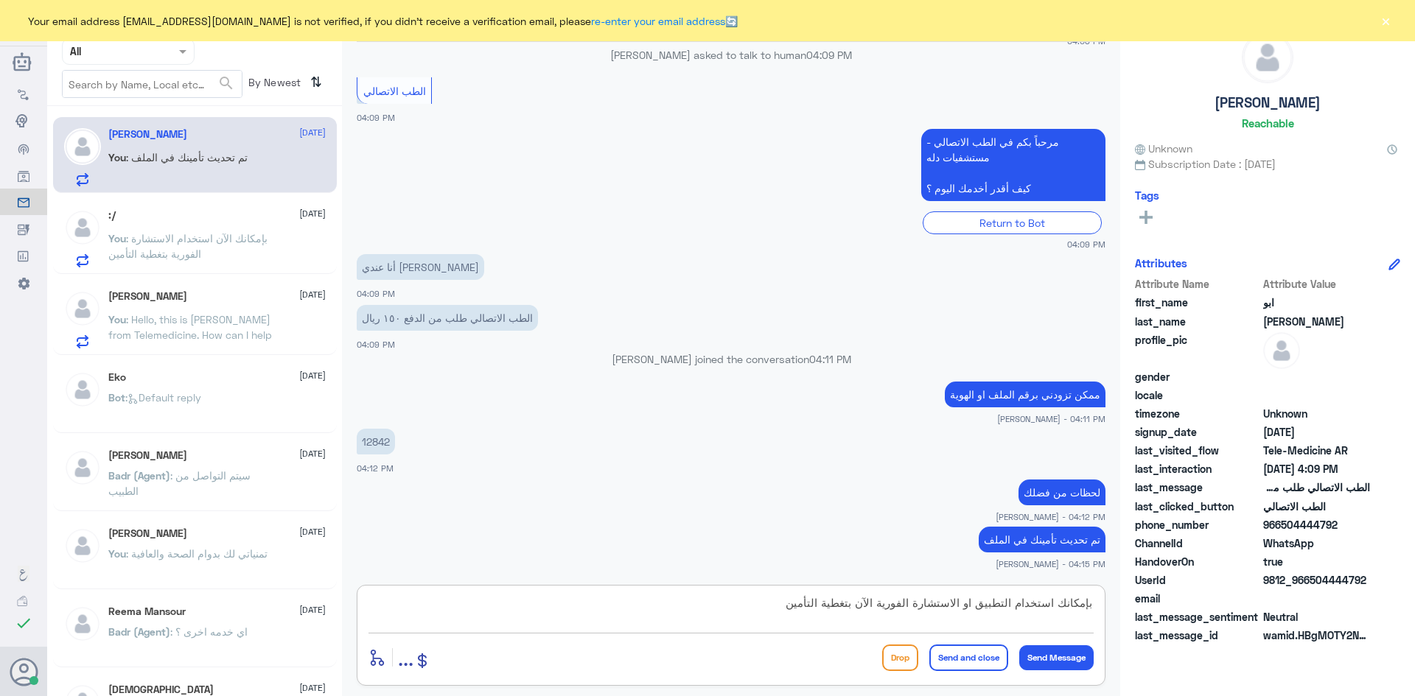
type textarea "بإمكانك استخدام التطبيق او الاستشارة الفورية الآن بتغطية التأمين"
click at [469, 658] on button "Send and close" at bounding box center [968, 658] width 79 height 27
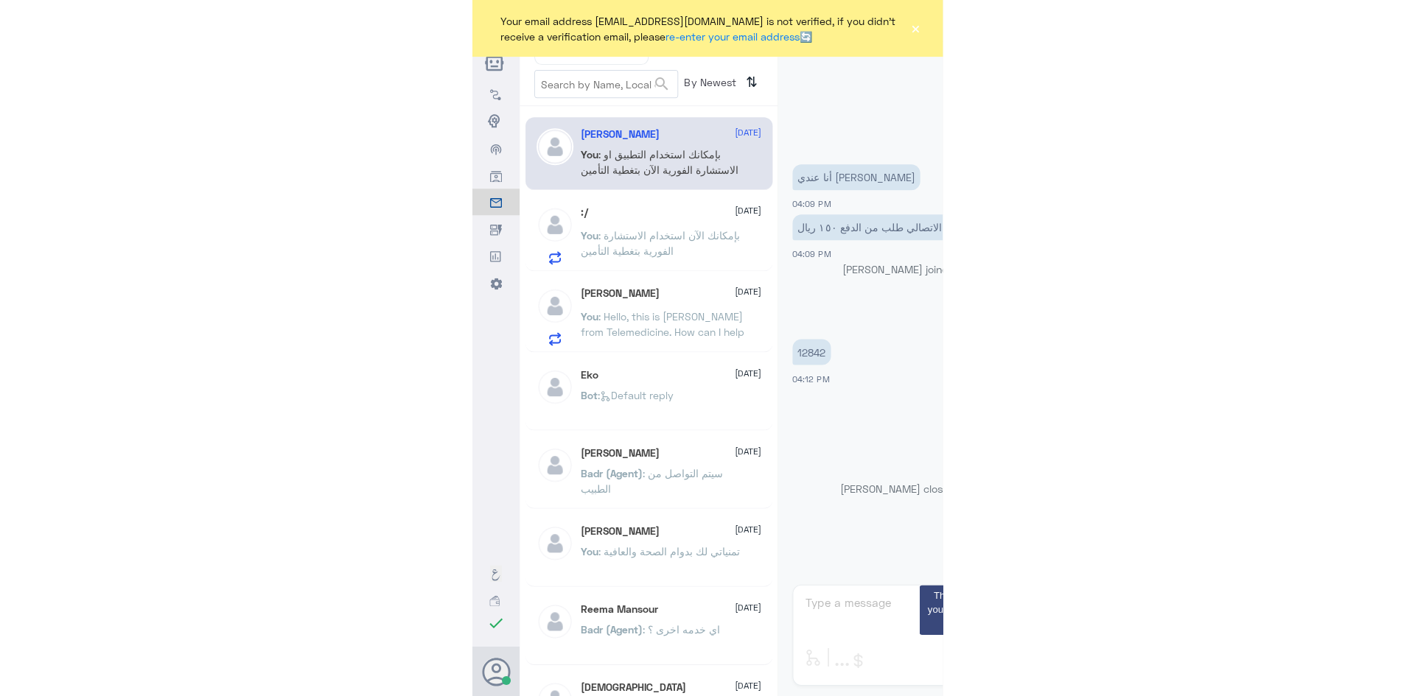
scroll to position [1240, 0]
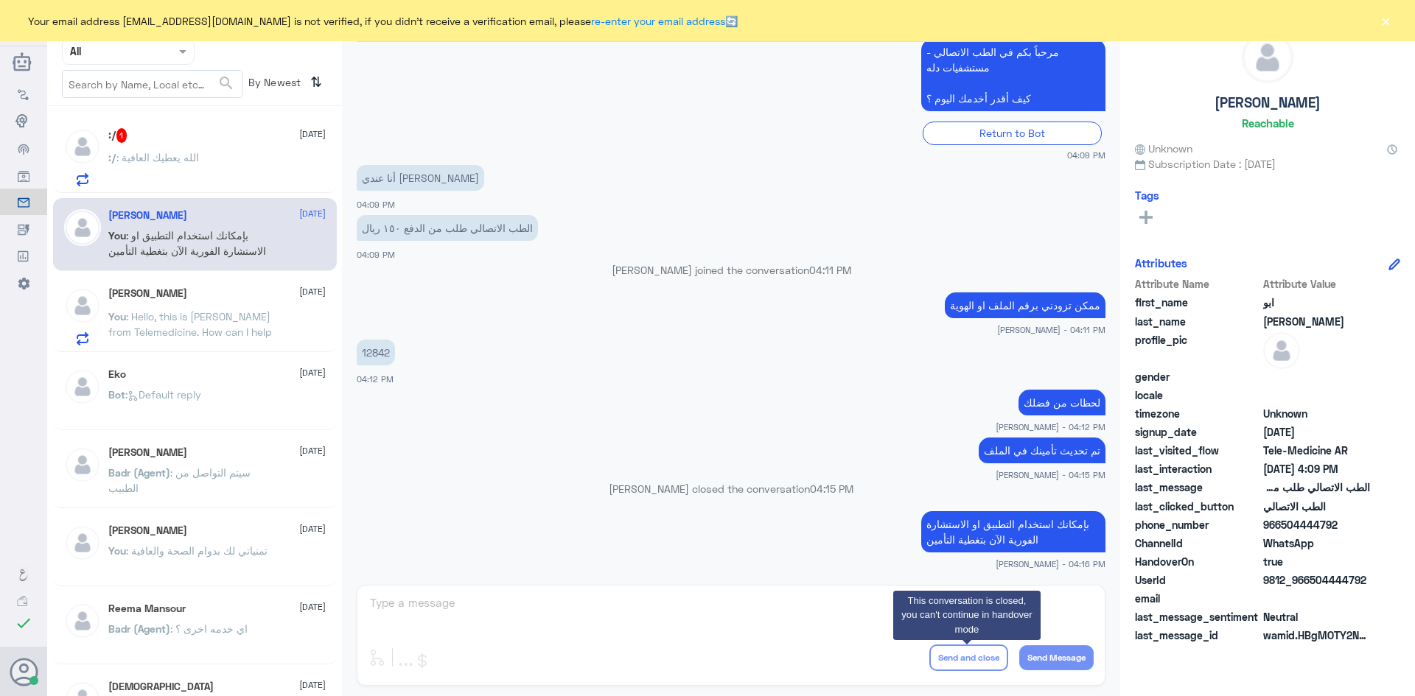
click at [180, 141] on div ":/ 1 22 August" at bounding box center [216, 135] width 217 height 15
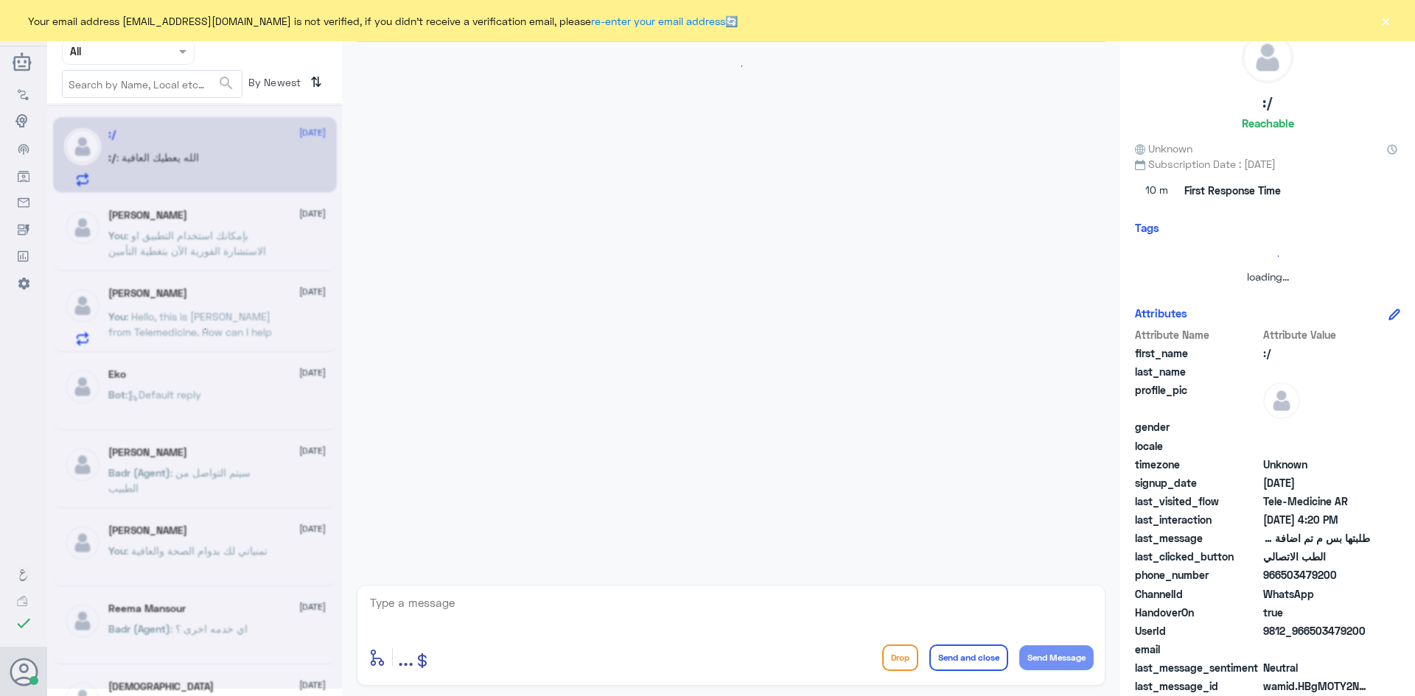
scroll to position [647, 0]
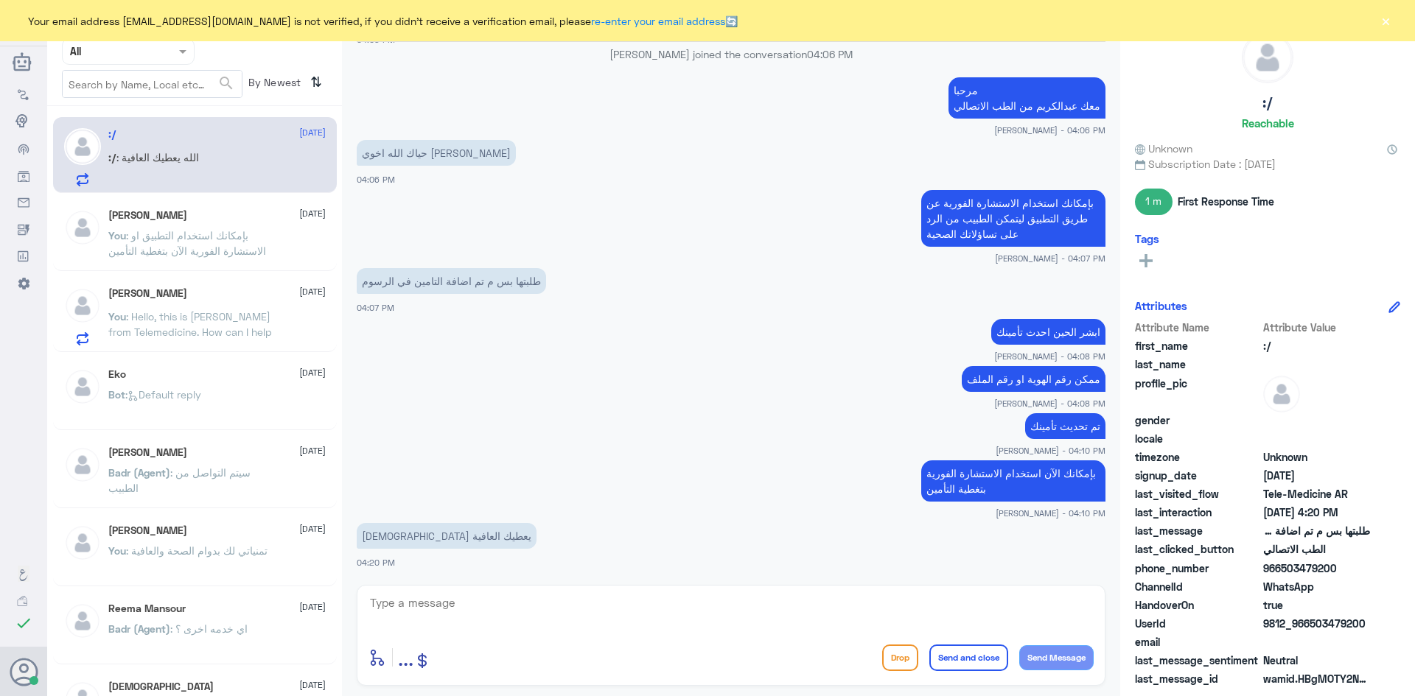
click at [469, 23] on button "×" at bounding box center [1385, 20] width 15 height 15
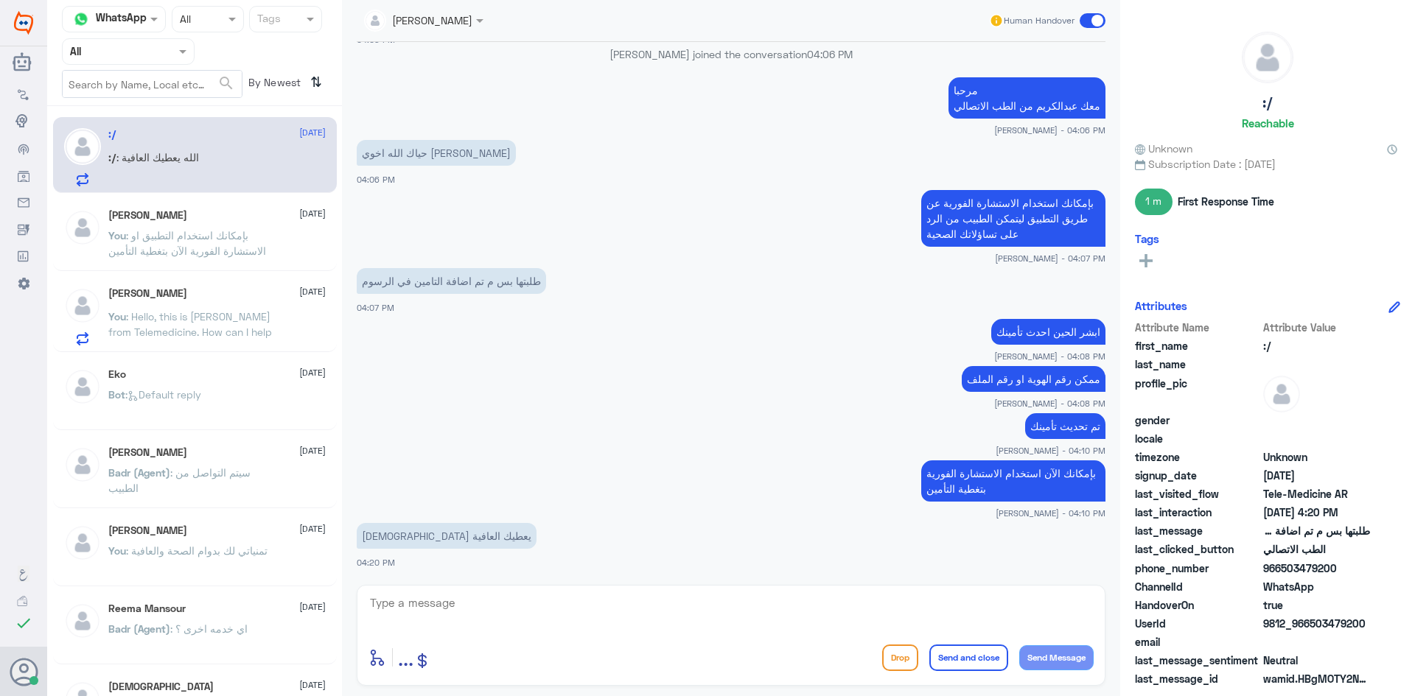
click at [469, 616] on textarea at bounding box center [730, 611] width 725 height 36
type textarea "الله يعافيك وتمنياتنا لك بدوام الصحة والعافية"
click at [469, 659] on button "Send and close" at bounding box center [968, 658] width 79 height 27
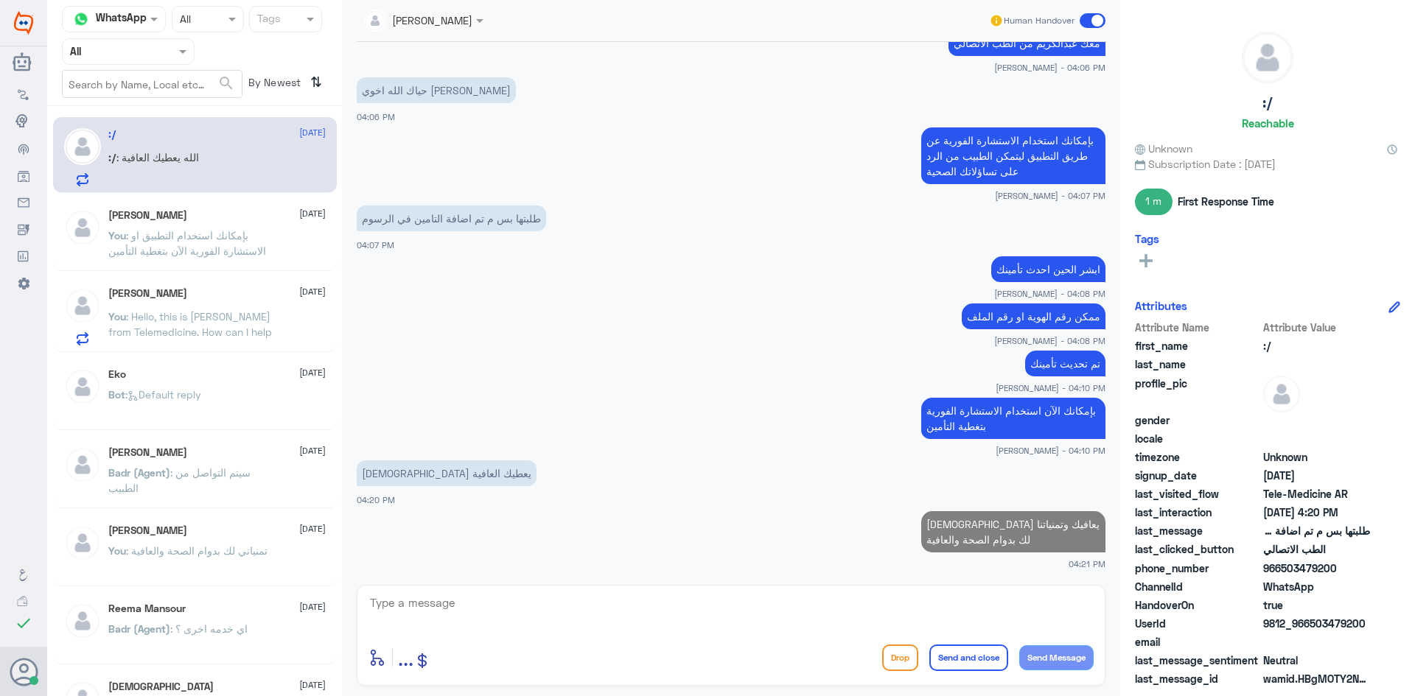
scroll to position [706, 0]
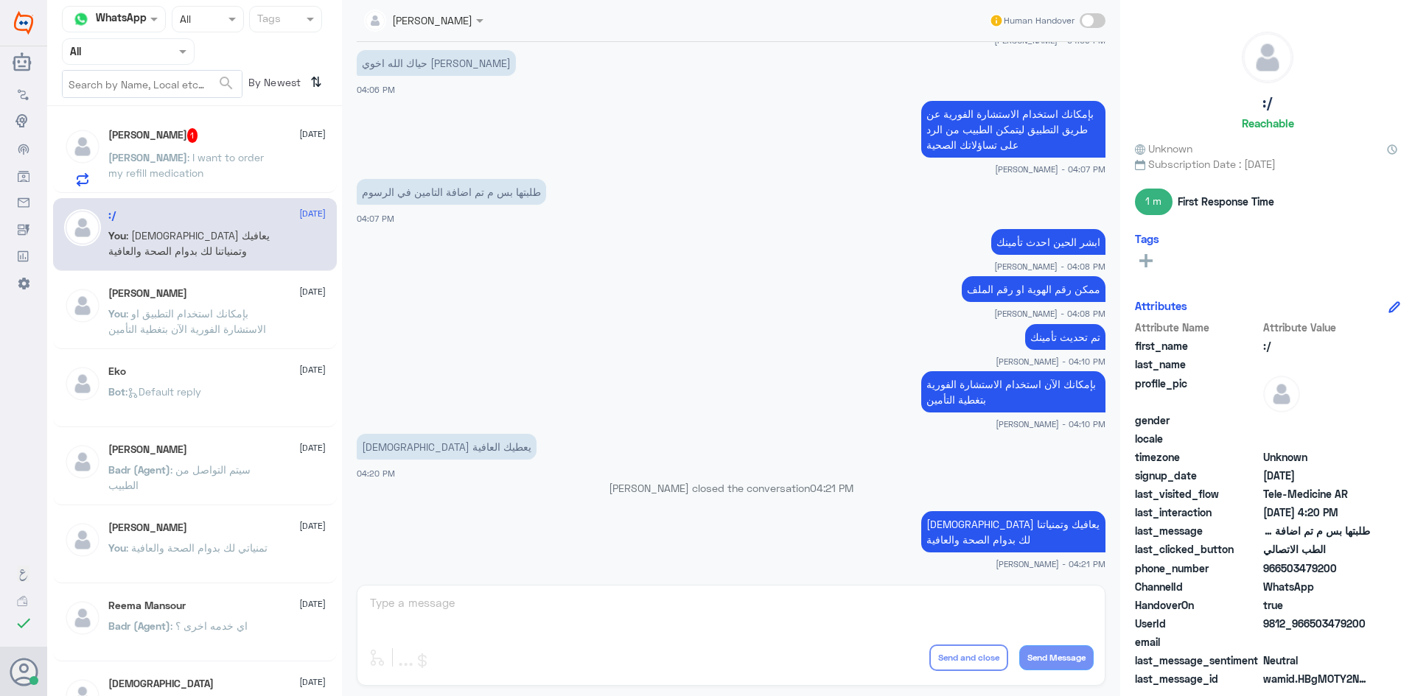
click at [231, 135] on div "Hassan Agha 1 22 August" at bounding box center [216, 135] width 217 height 15
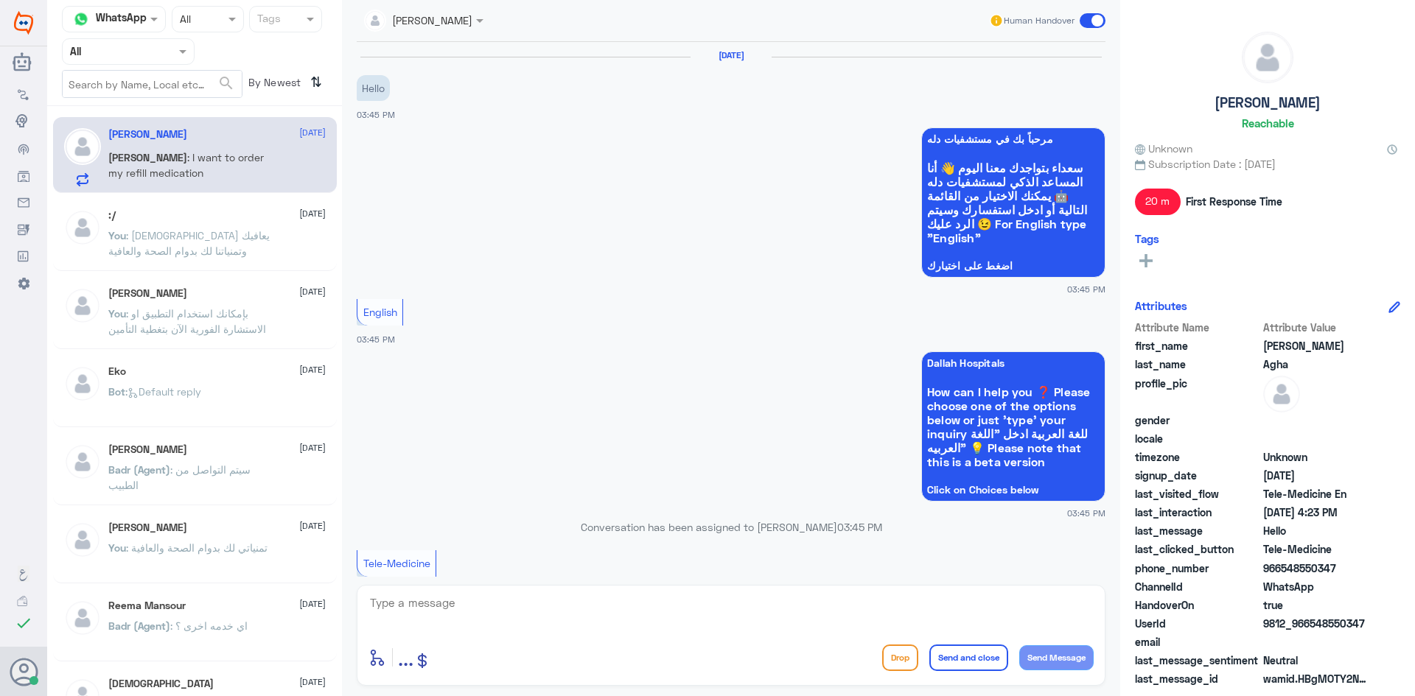
scroll to position [349, 0]
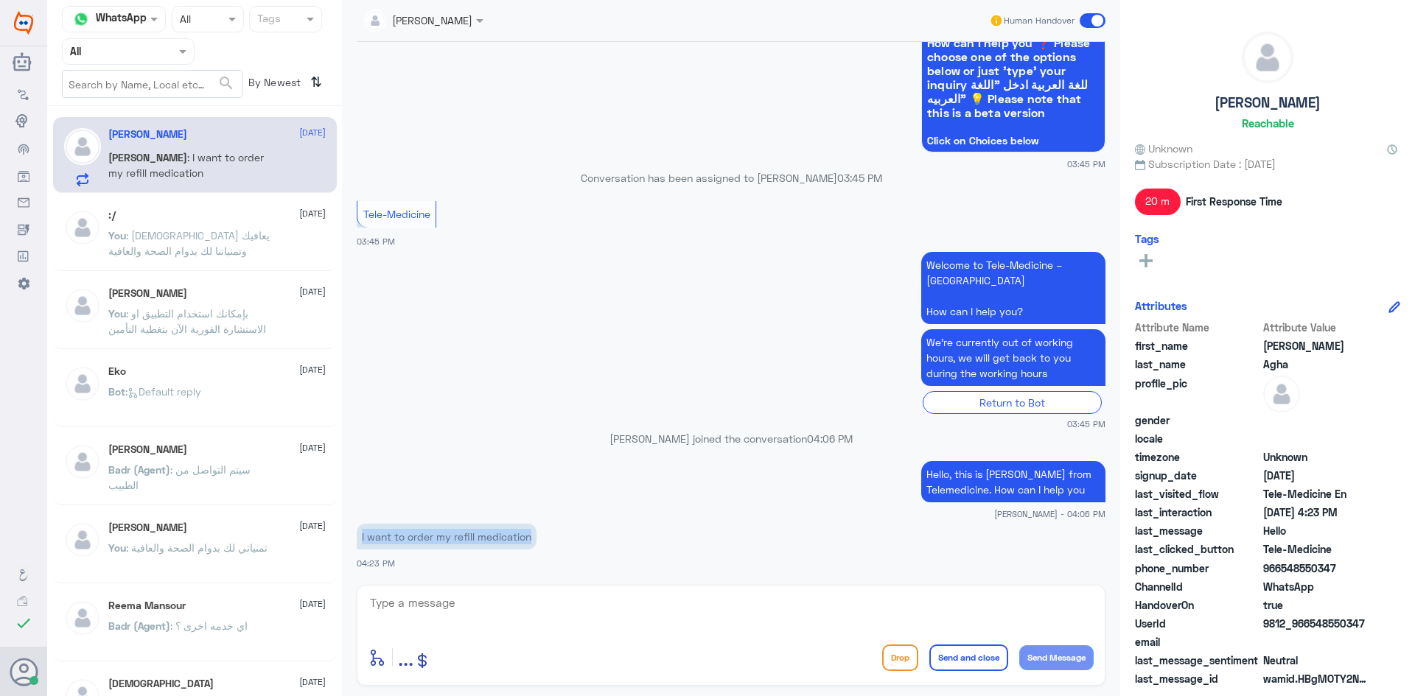
drag, startPoint x: 531, startPoint y: 539, endPoint x: 360, endPoint y: 537, distance: 170.3
click at [360, 537] on p "I want to order my refill medication" at bounding box center [447, 537] width 180 height 26
copy p "I want to order my refill medication"
click at [469, 609] on textarea at bounding box center [730, 611] width 725 height 36
paste textarea "Please use the instant consultation on the app so the doctor can refill your me…"
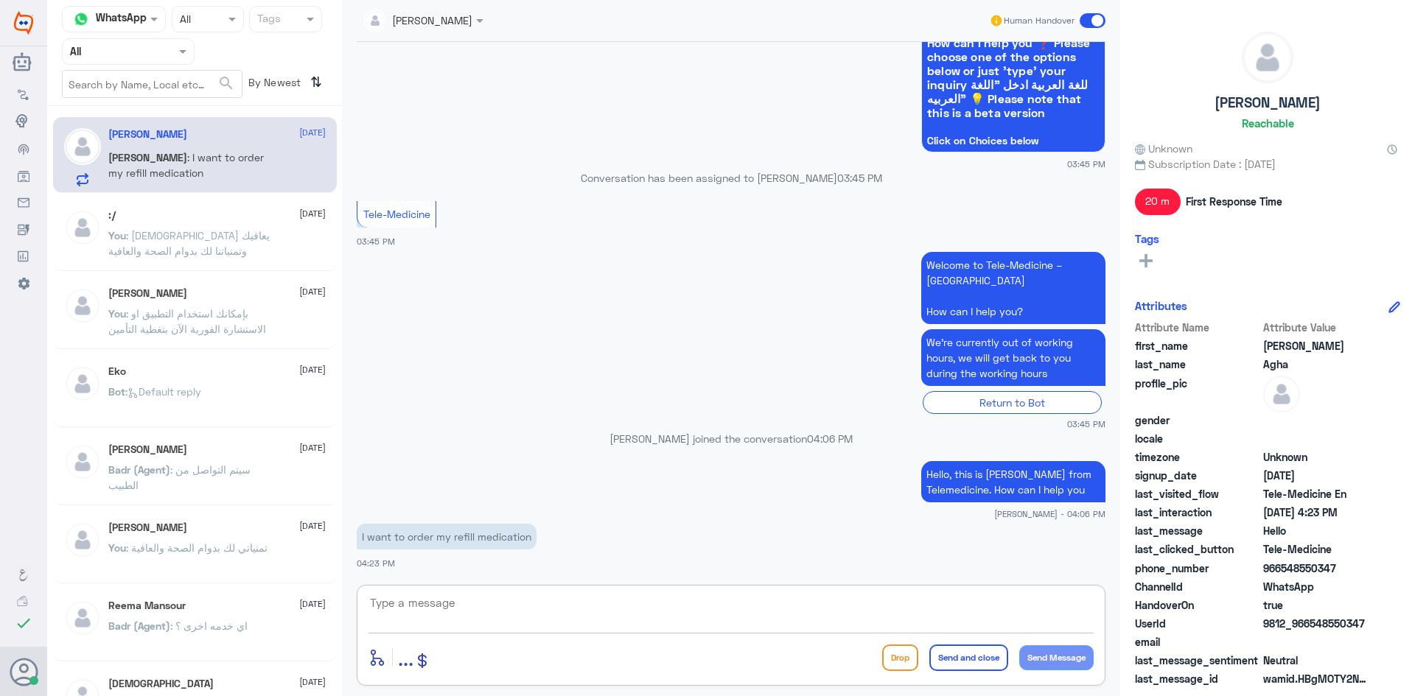
type textarea "Please use the instant consultation on the app so the doctor can refill your me…"
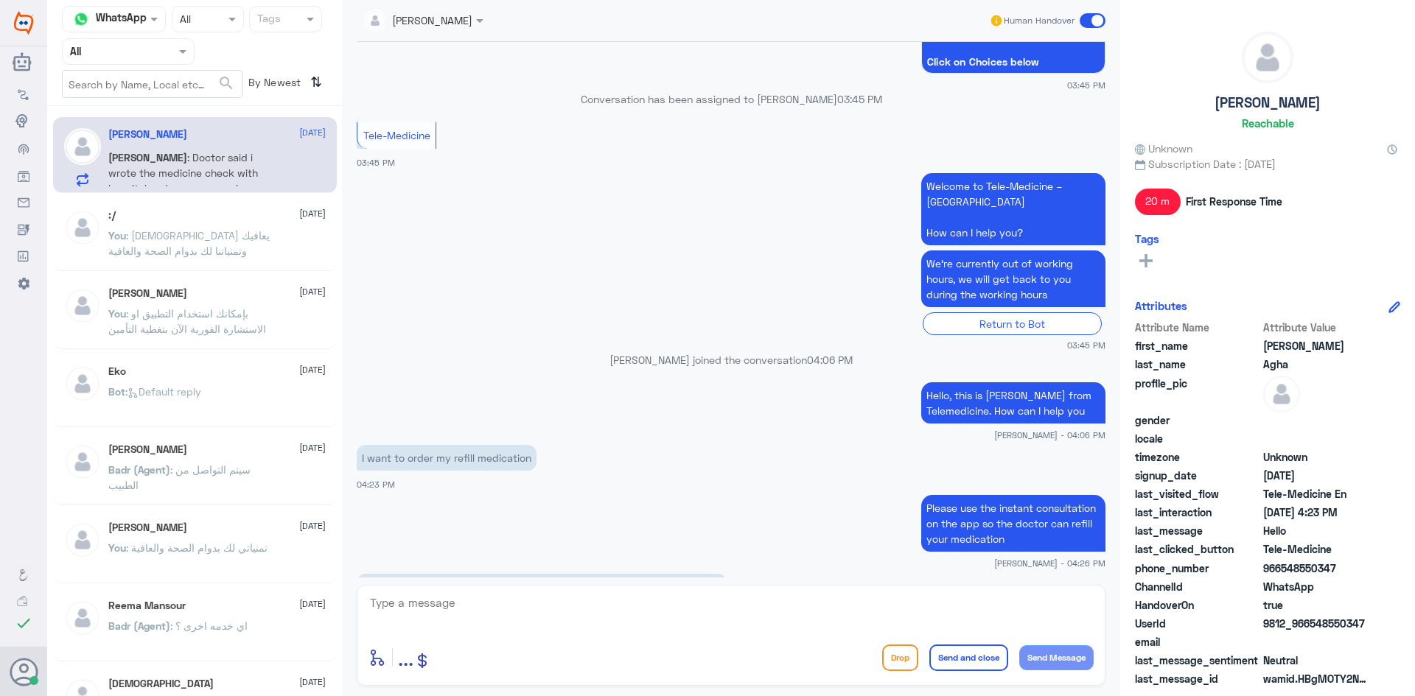
scroll to position [478, 0]
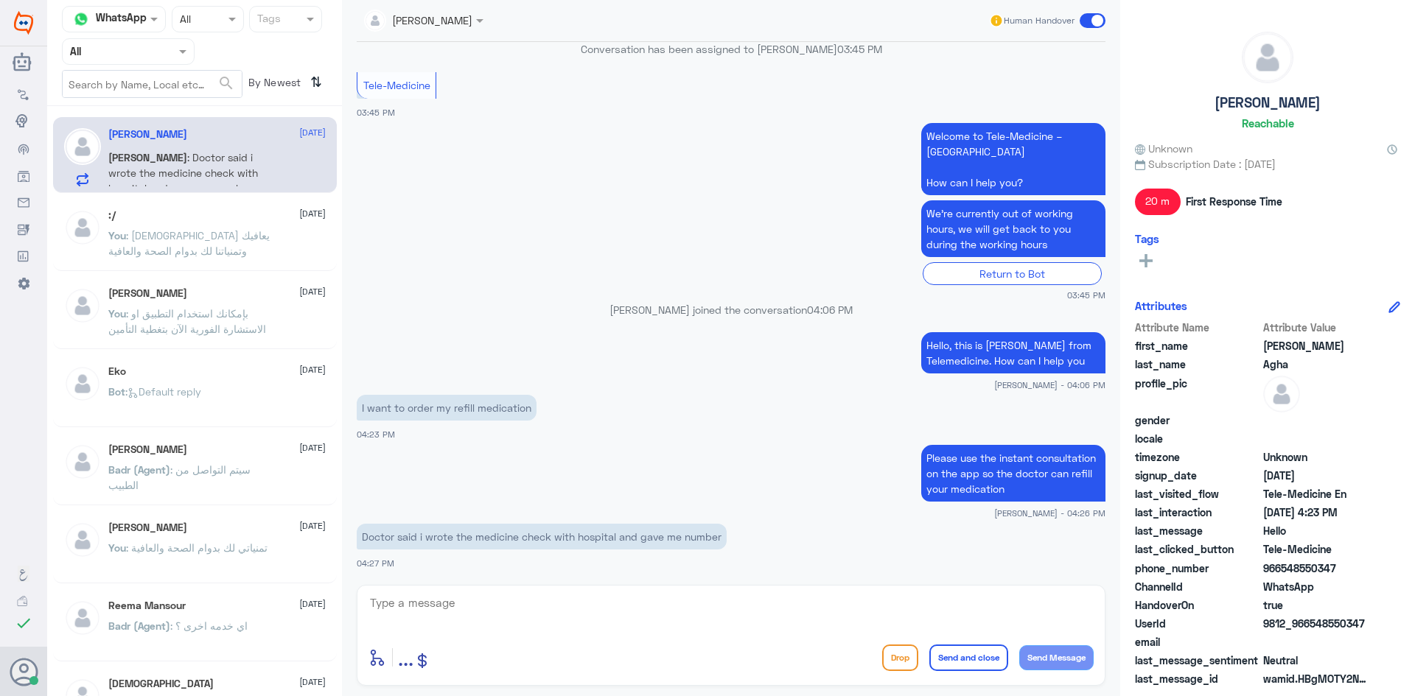
click at [469, 545] on app-msgs-text "Doctor said i wrote the medicine check with hospital and gave me number" at bounding box center [731, 537] width 749 height 27
drag, startPoint x: 725, startPoint y: 537, endPoint x: 359, endPoint y: 543, distance: 366.3
click at [359, 543] on p "Doctor said i wrote the medicine check with hospital and gave me number" at bounding box center [542, 537] width 370 height 26
copy p "Doctor said i wrote the medicine check with hospital and gave me number"
click at [469, 606] on textarea at bounding box center [730, 611] width 725 height 36
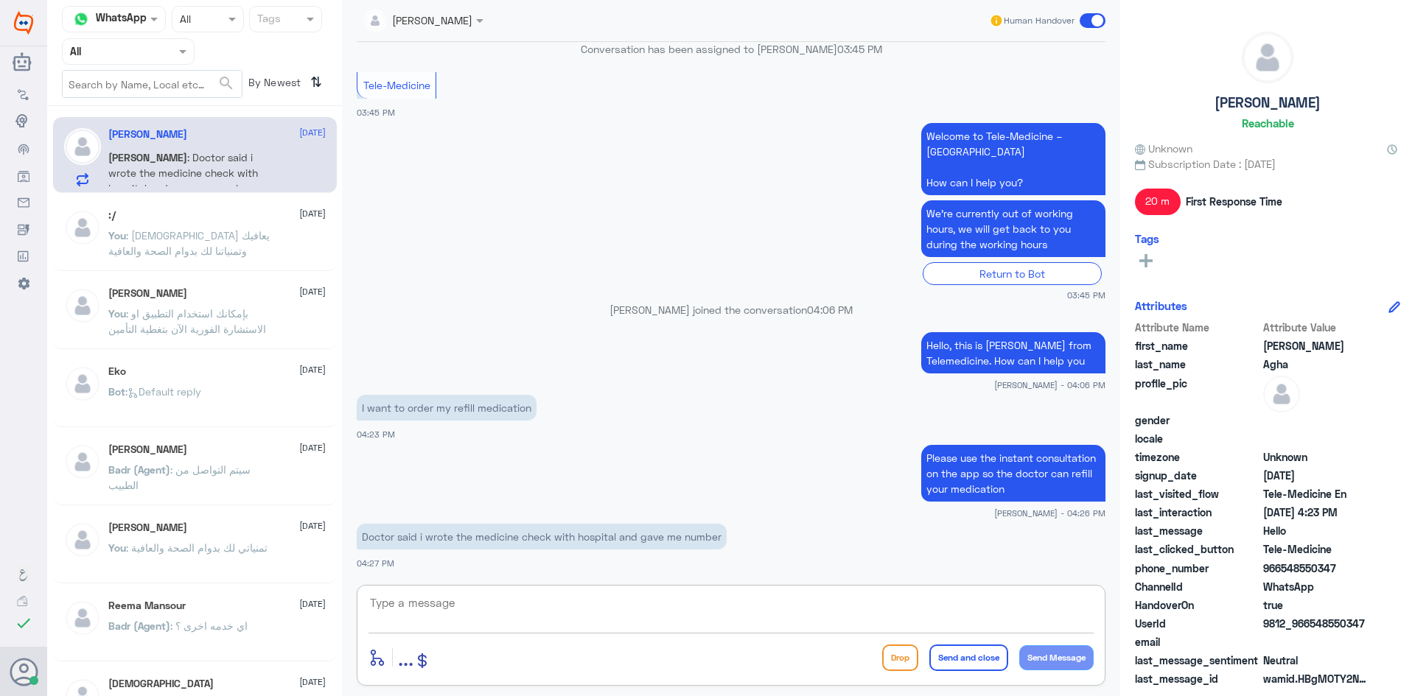
paste textarea "Can you give me your file number or ID number"
type textarea "Can you give me your file number or ID number"
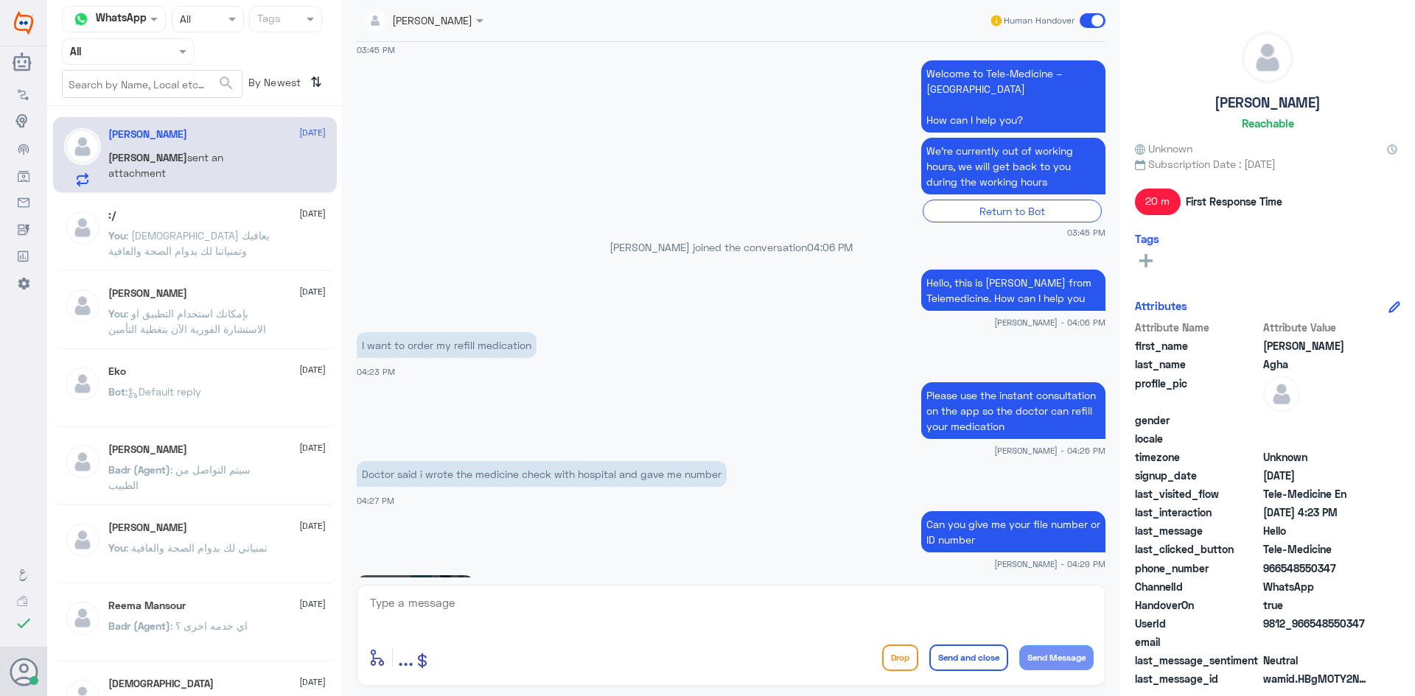
scroll to position [744, 0]
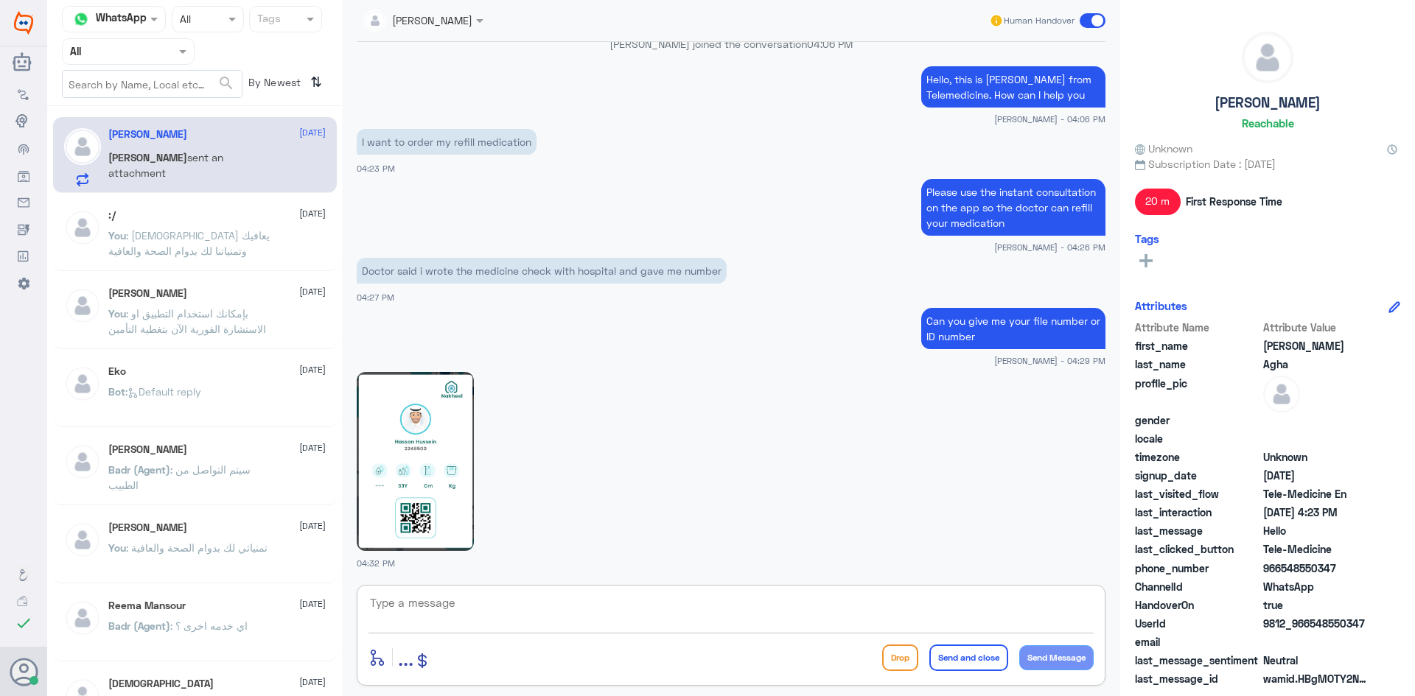
click at [469, 598] on textarea at bounding box center [730, 611] width 725 height 36
paste textarea "Best regards, and wishing you good health and wellness"
type textarea "Best regards, and wishing you good health and wellness"
click at [469, 663] on button "Send and close" at bounding box center [968, 658] width 79 height 27
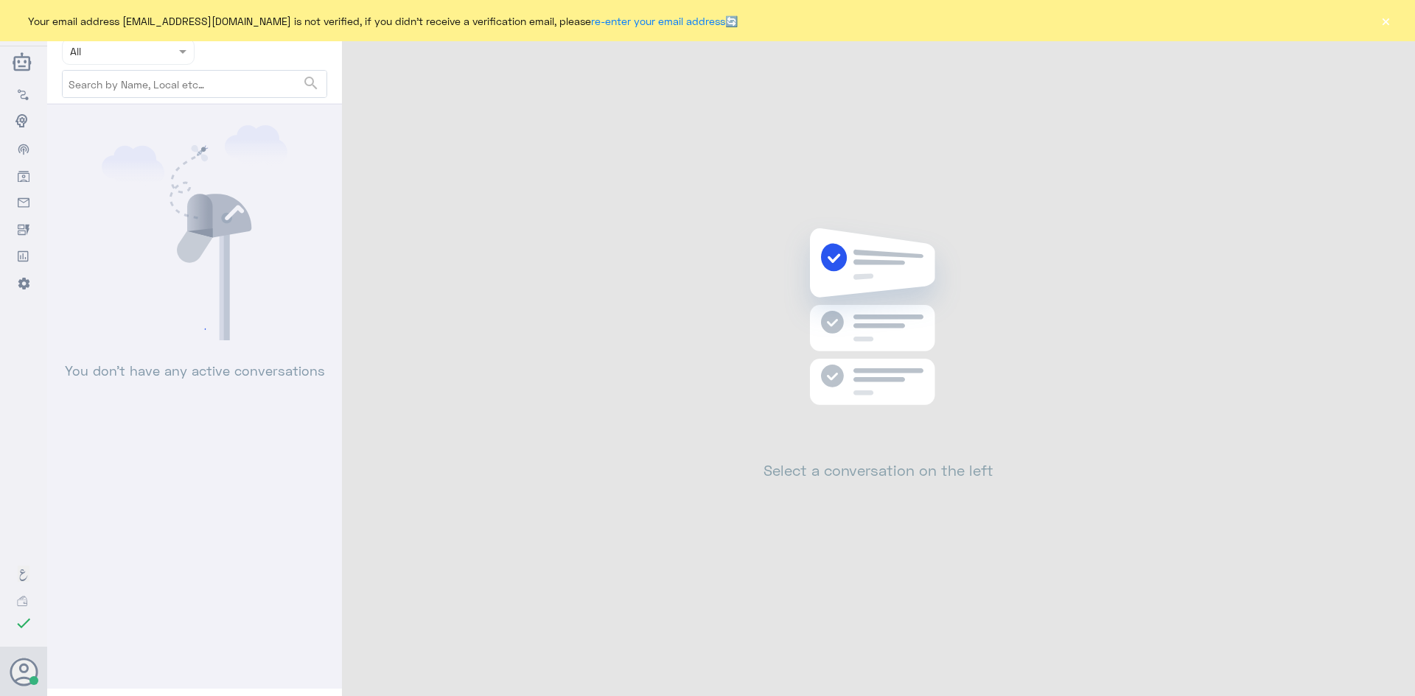
click at [1391, 18] on button "×" at bounding box center [1385, 20] width 15 height 15
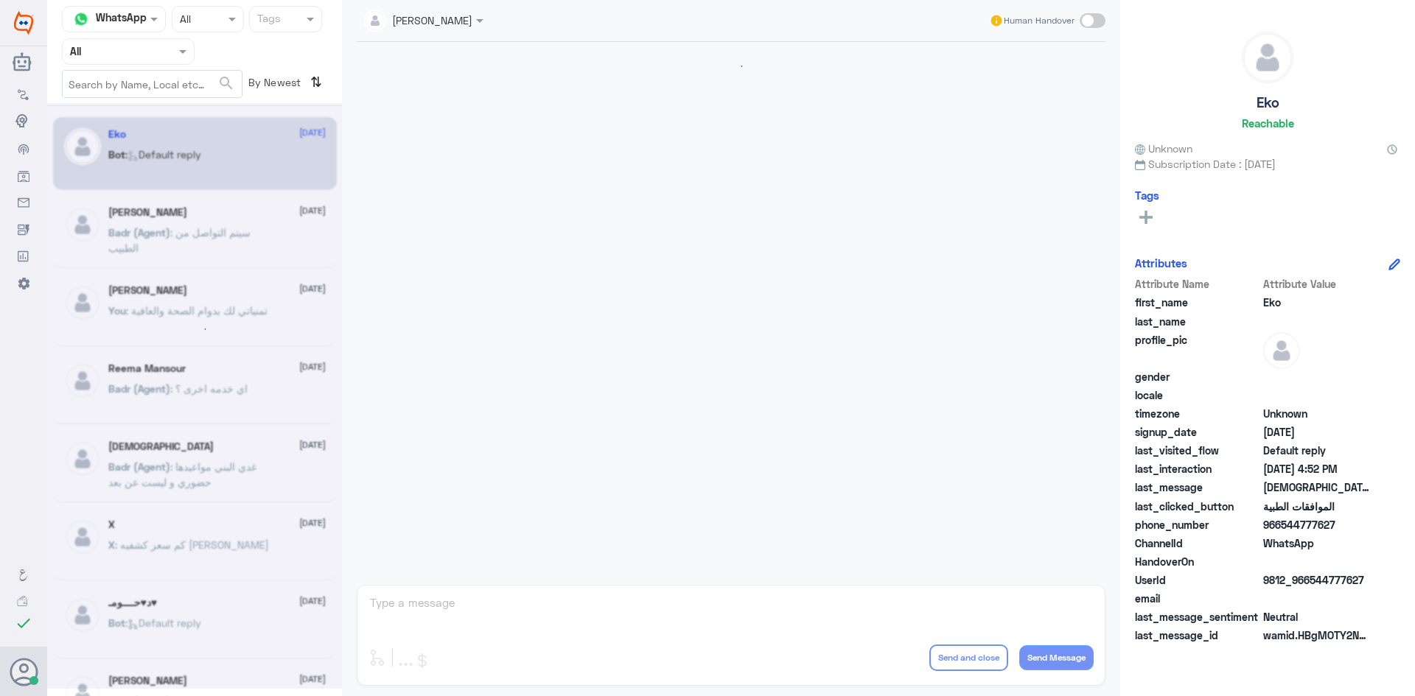
scroll to position [1408, 0]
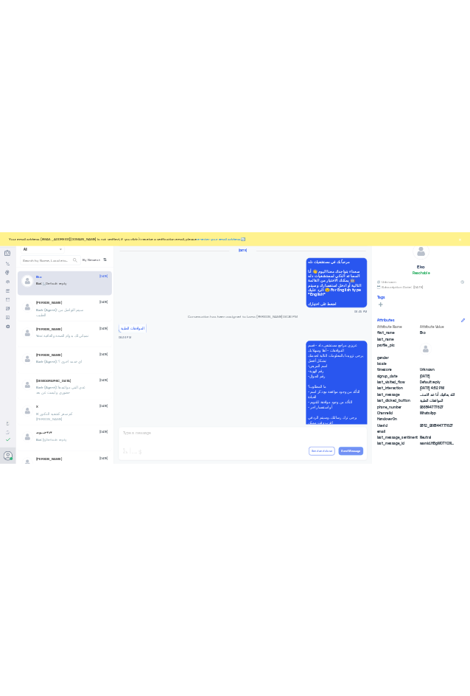
scroll to position [1408, 0]
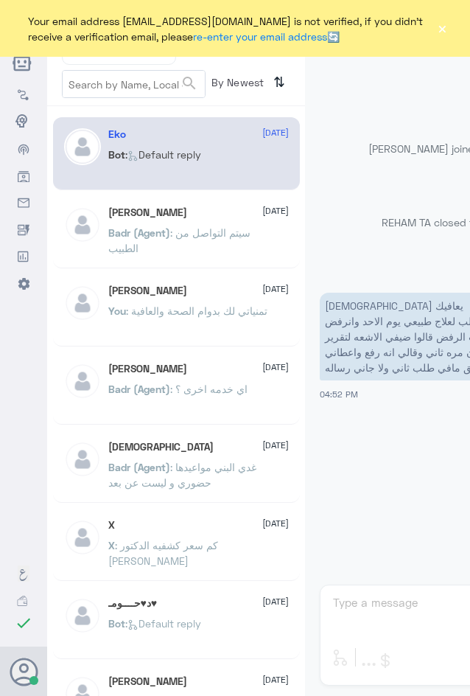
click at [443, 32] on button "×" at bounding box center [442, 28] width 11 height 15
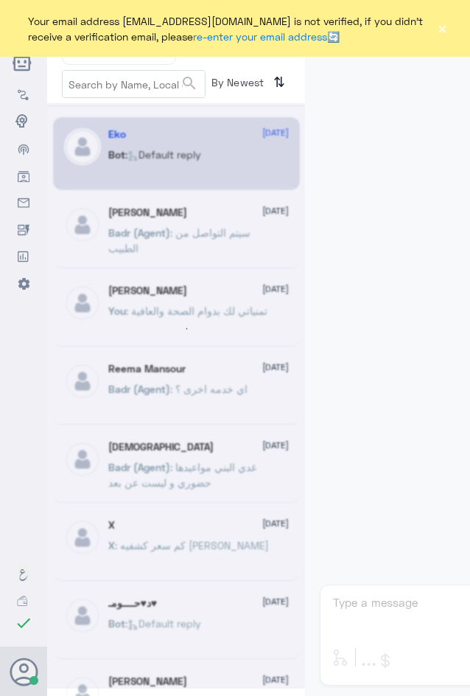
scroll to position [1460, 0]
